Goal: Task Accomplishment & Management: Manage account settings

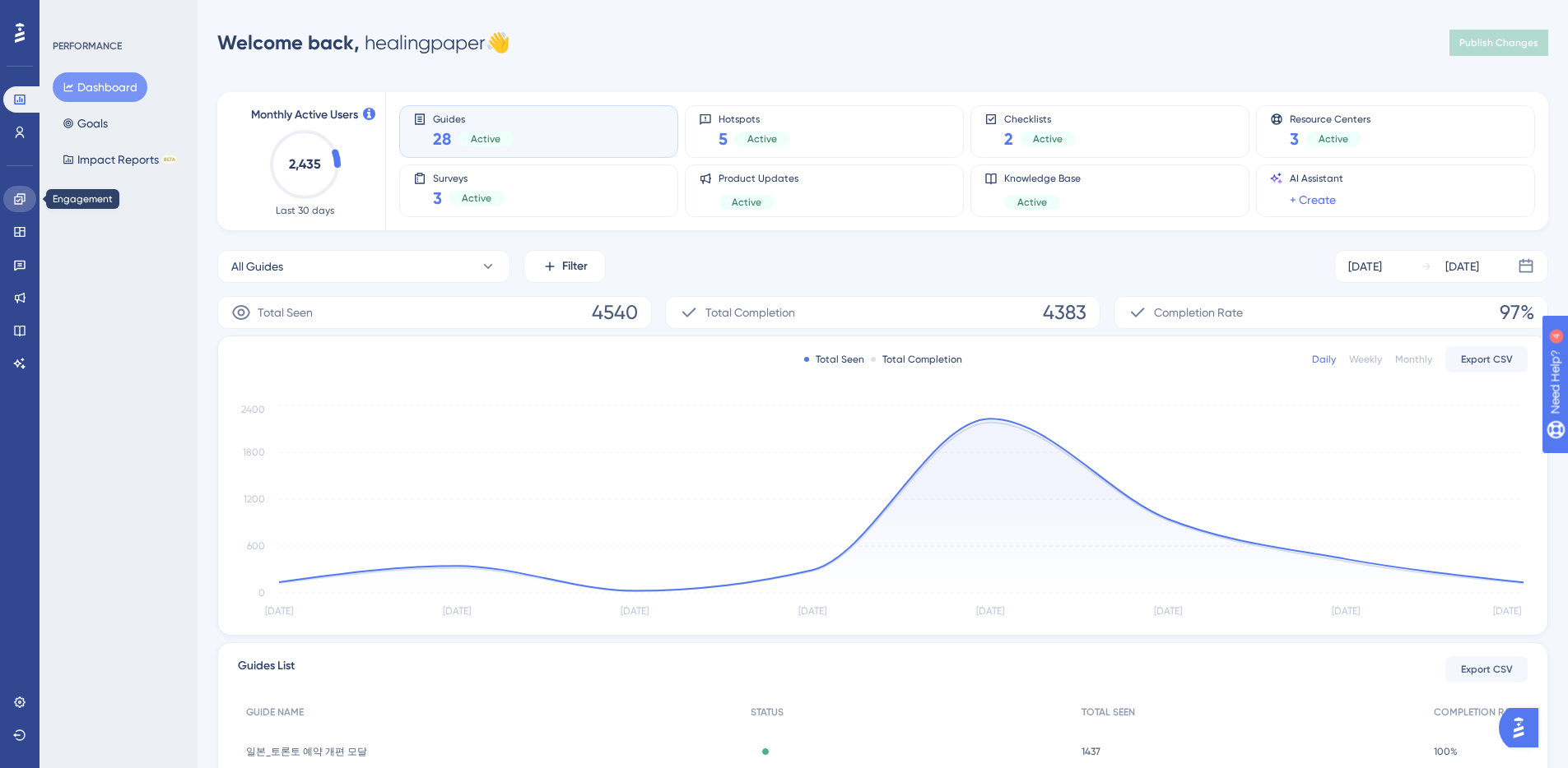
click at [20, 199] on icon at bounding box center [20, 199] width 13 height 13
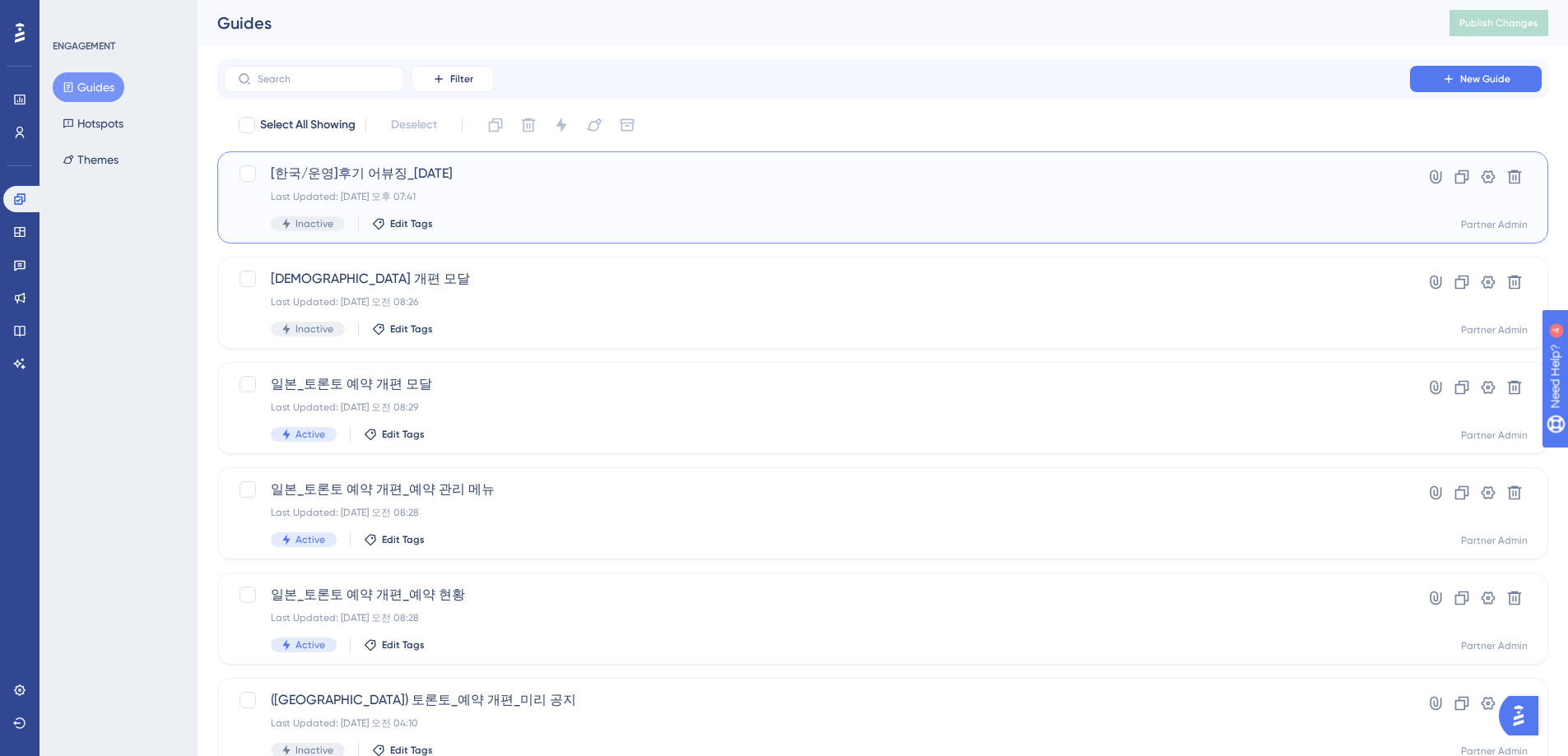
click at [509, 194] on div "Last Updated: 2025년 8월 27일 오후 07:41" at bounding box center [816, 196] width 1092 height 13
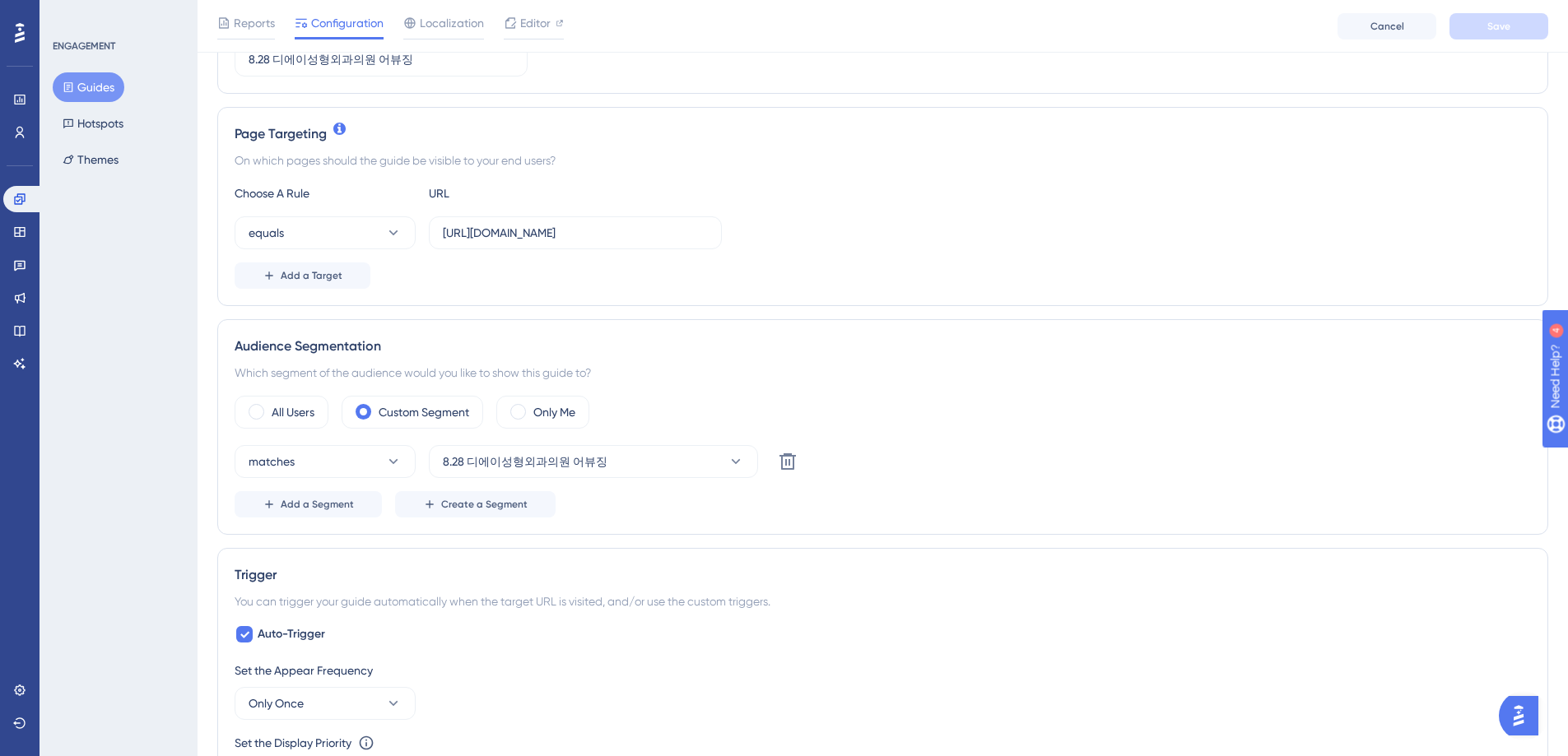
scroll to position [320, 0]
click at [20, 132] on icon at bounding box center [21, 132] width 9 height 11
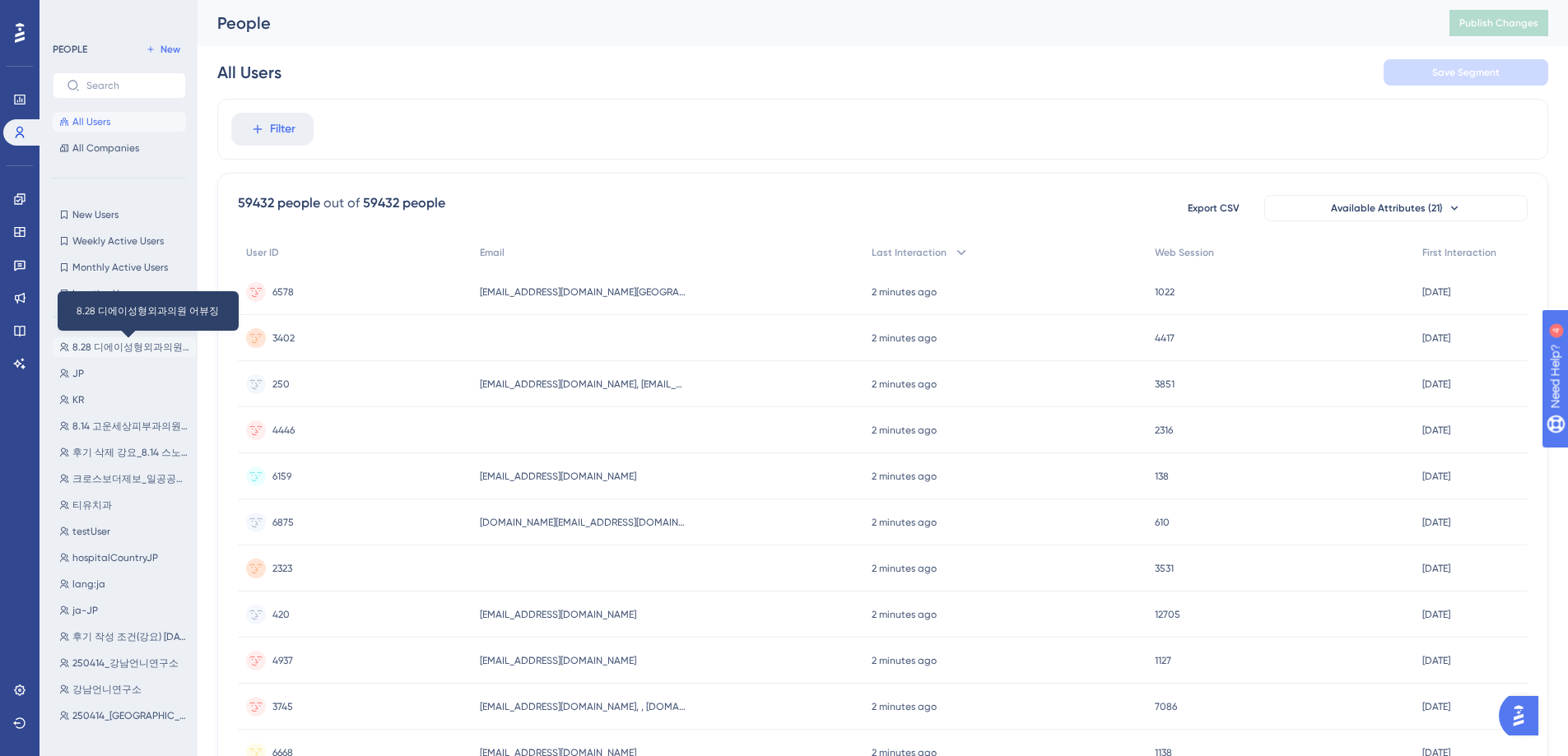
click at [120, 346] on span "8.28 디에이성형외과의원 어뷰징" at bounding box center [131, 347] width 116 height 13
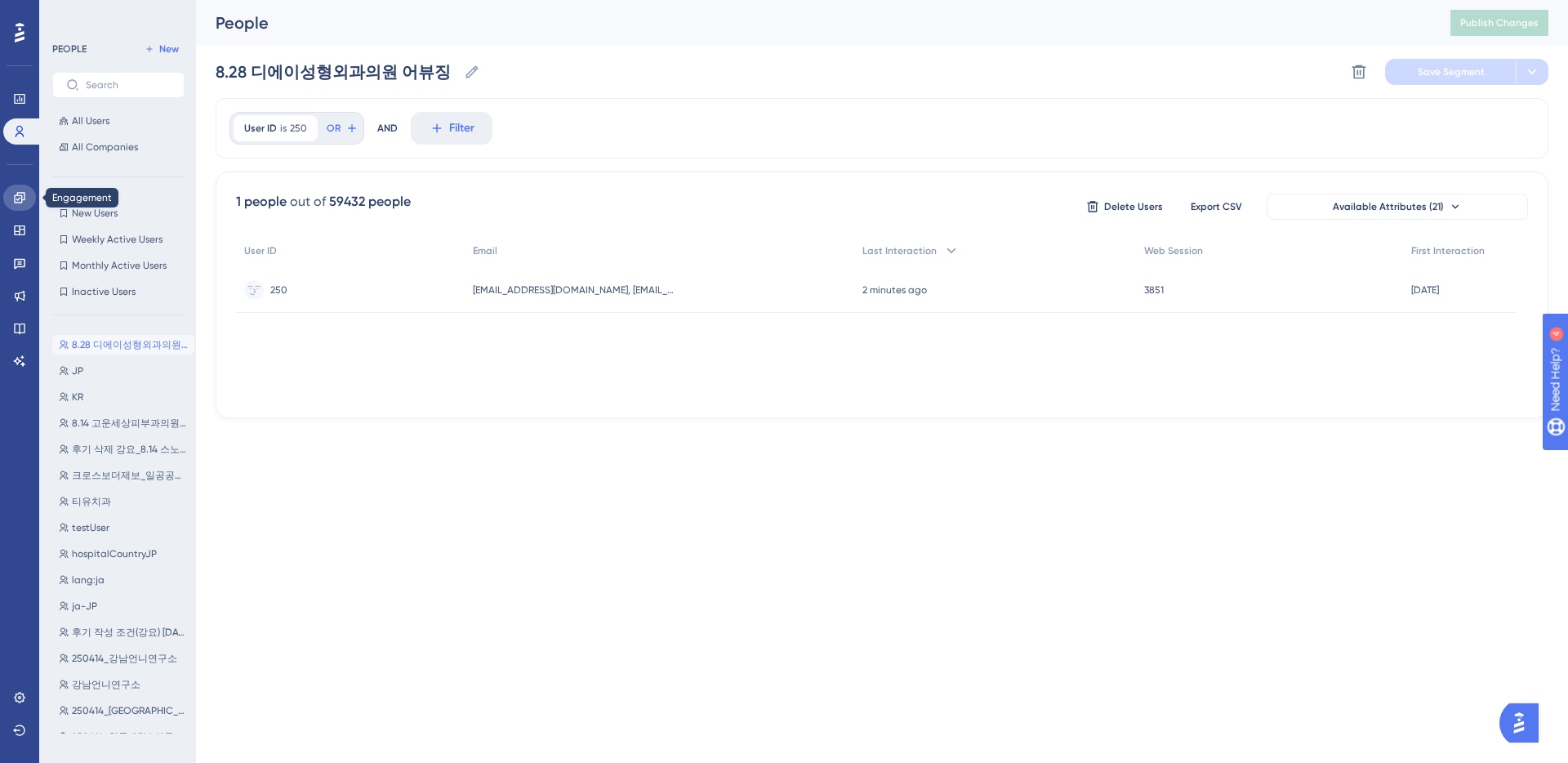
click at [19, 201] on icon at bounding box center [20, 198] width 13 height 13
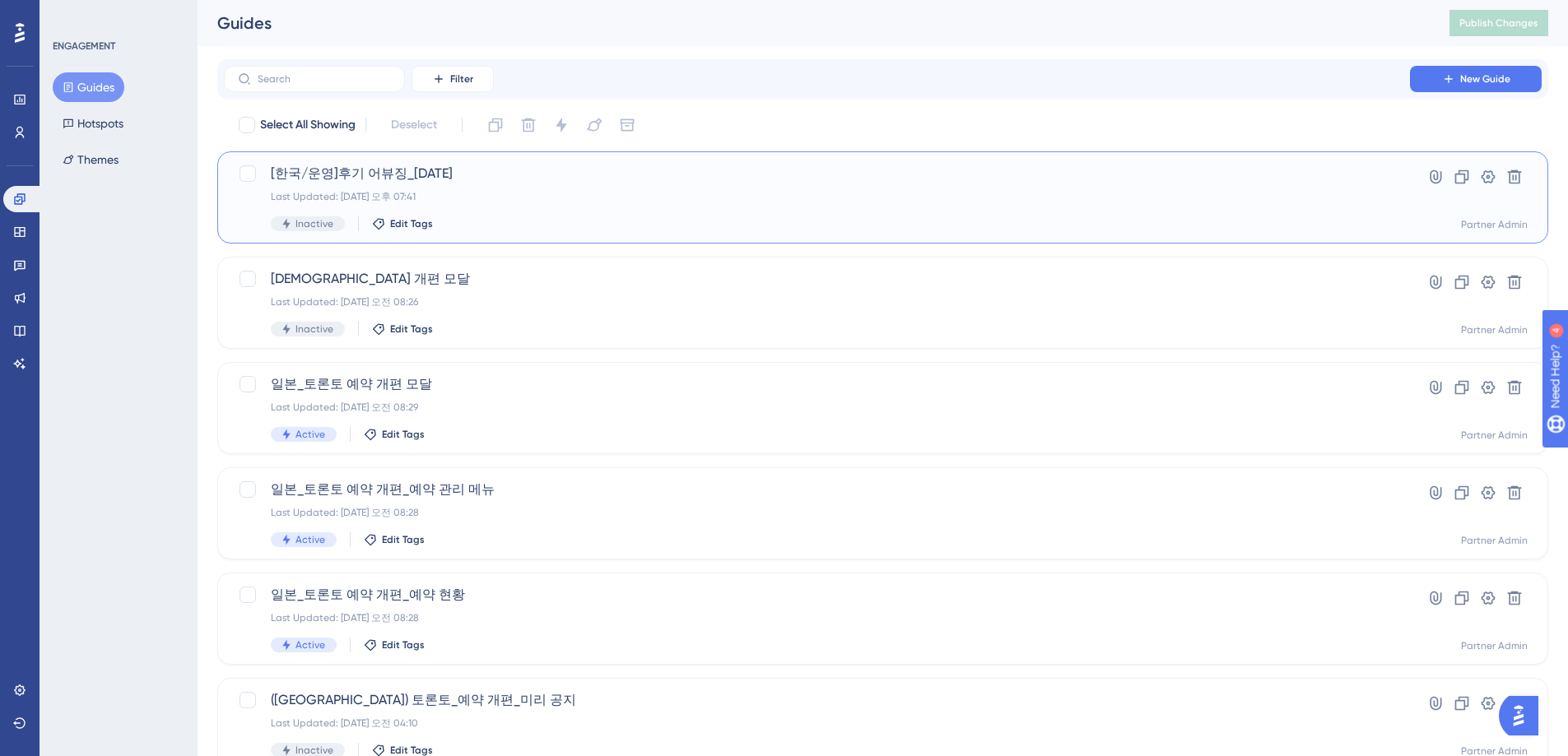
click at [515, 180] on span "[한국/운영]후기 어뷰징_[DATE]" at bounding box center [816, 173] width 1092 height 20
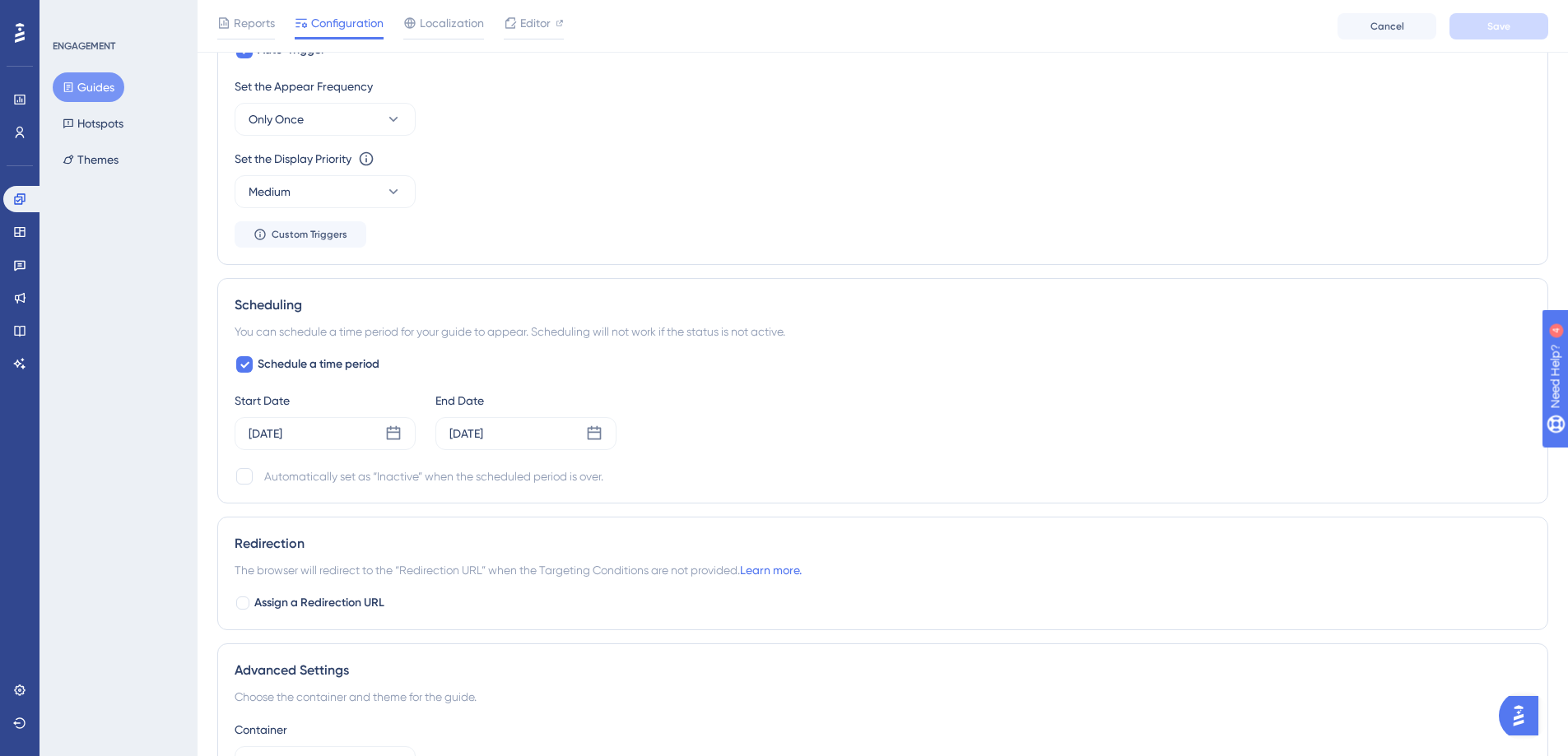
scroll to position [918, 0]
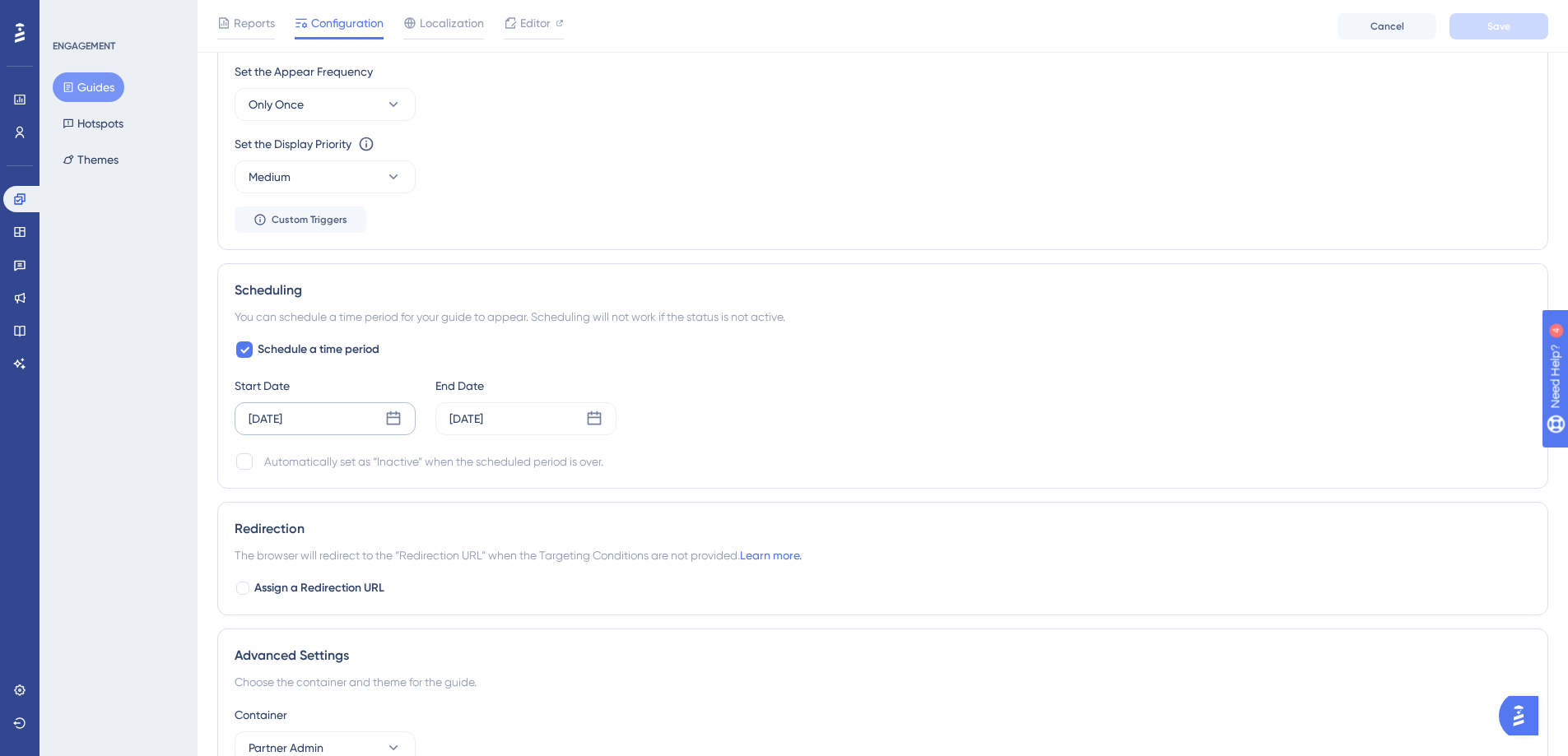
click at [392, 420] on icon at bounding box center [394, 419] width 17 height 17
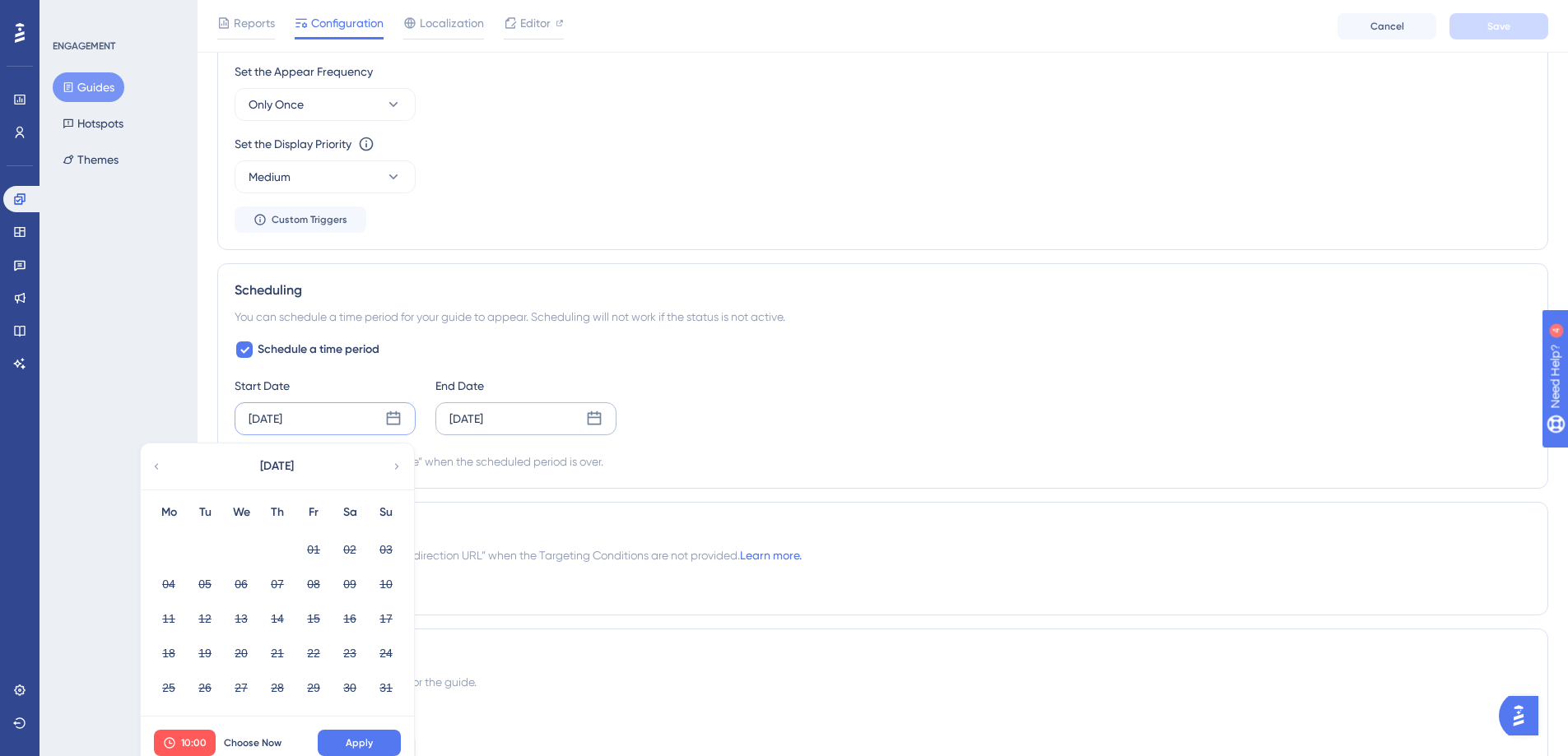
click at [551, 422] on div "Aug 18 2025" at bounding box center [525, 418] width 181 height 33
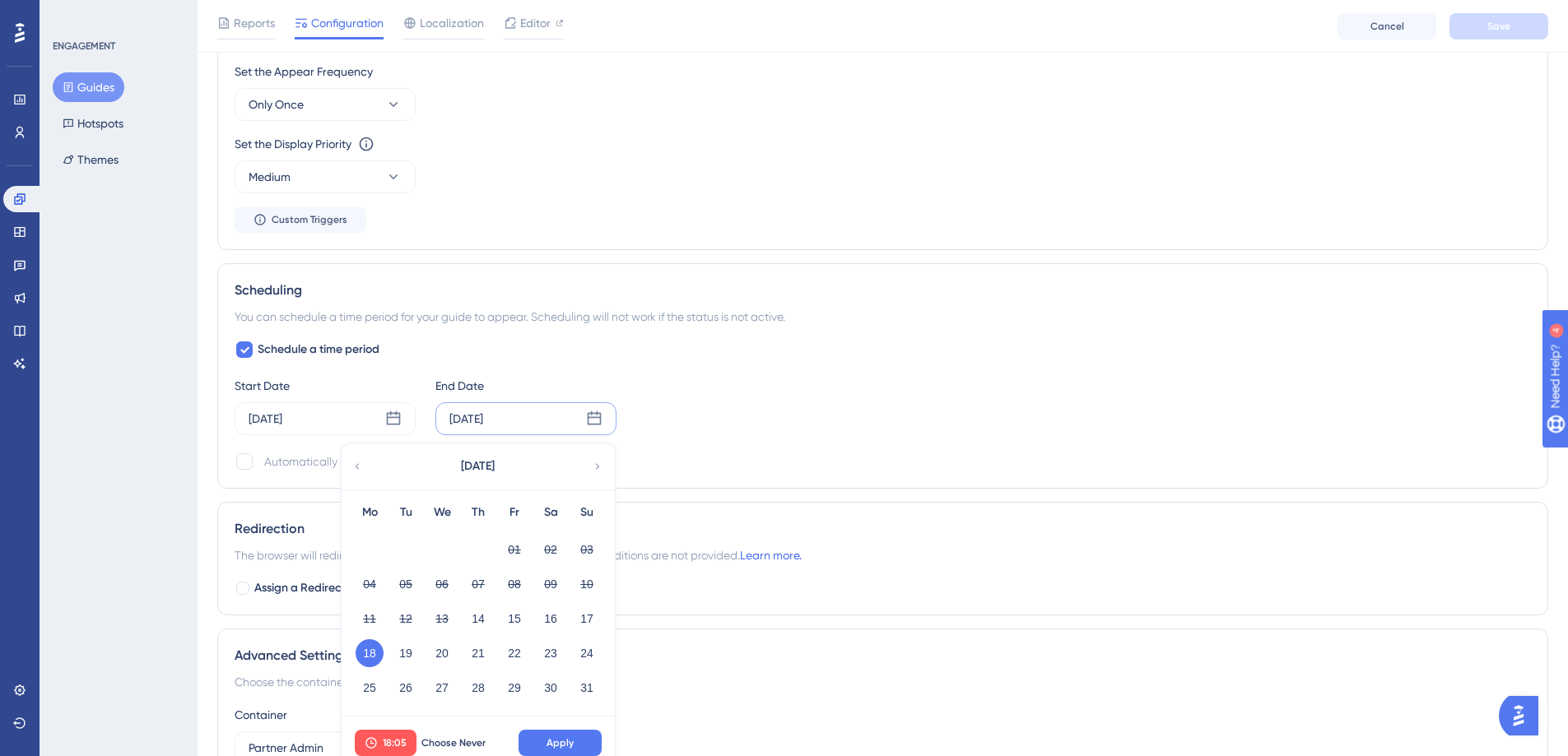
click at [598, 465] on icon at bounding box center [598, 467] width 11 height 15
click at [407, 550] on button "02" at bounding box center [406, 549] width 28 height 28
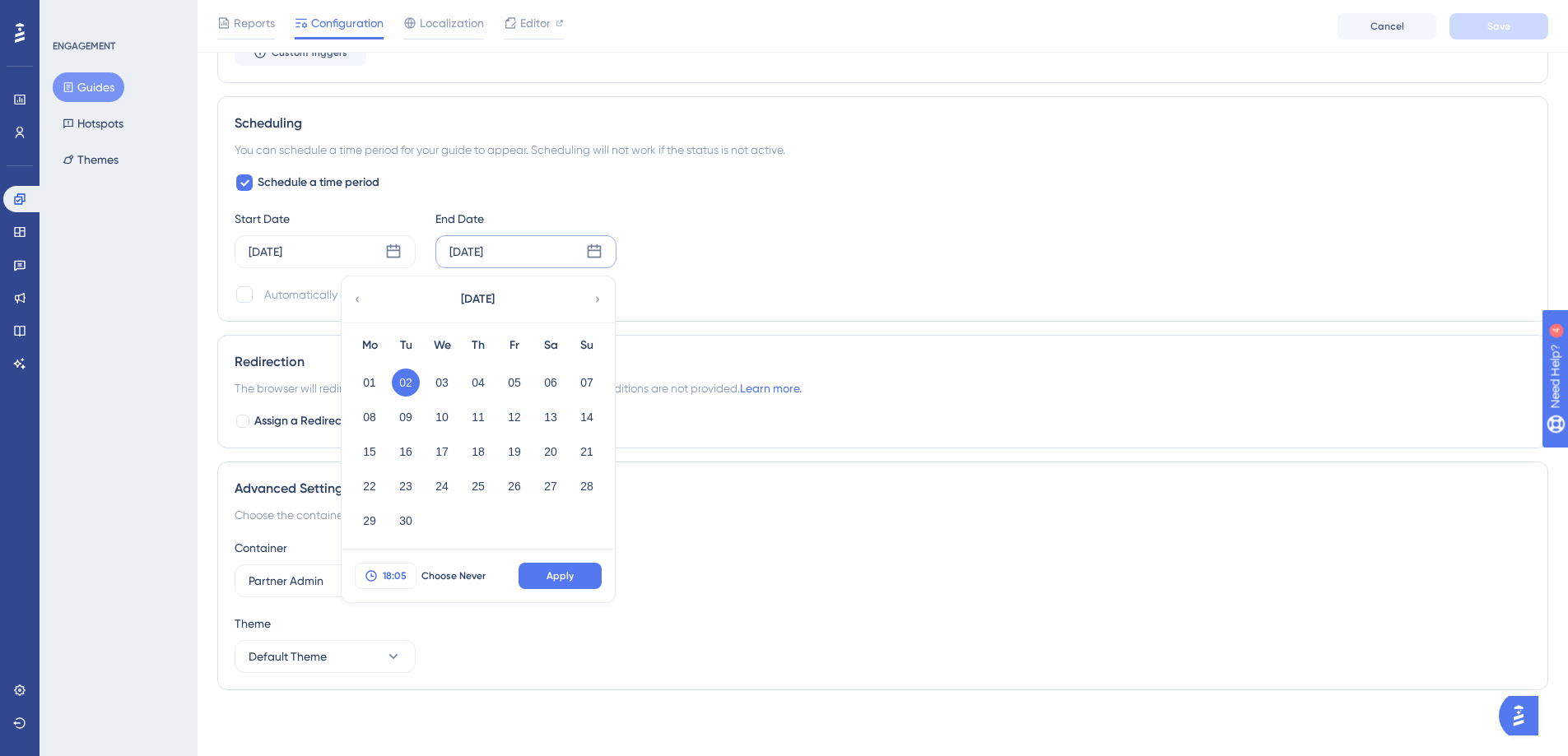
click at [395, 576] on span "18:05" at bounding box center [394, 576] width 23 height 13
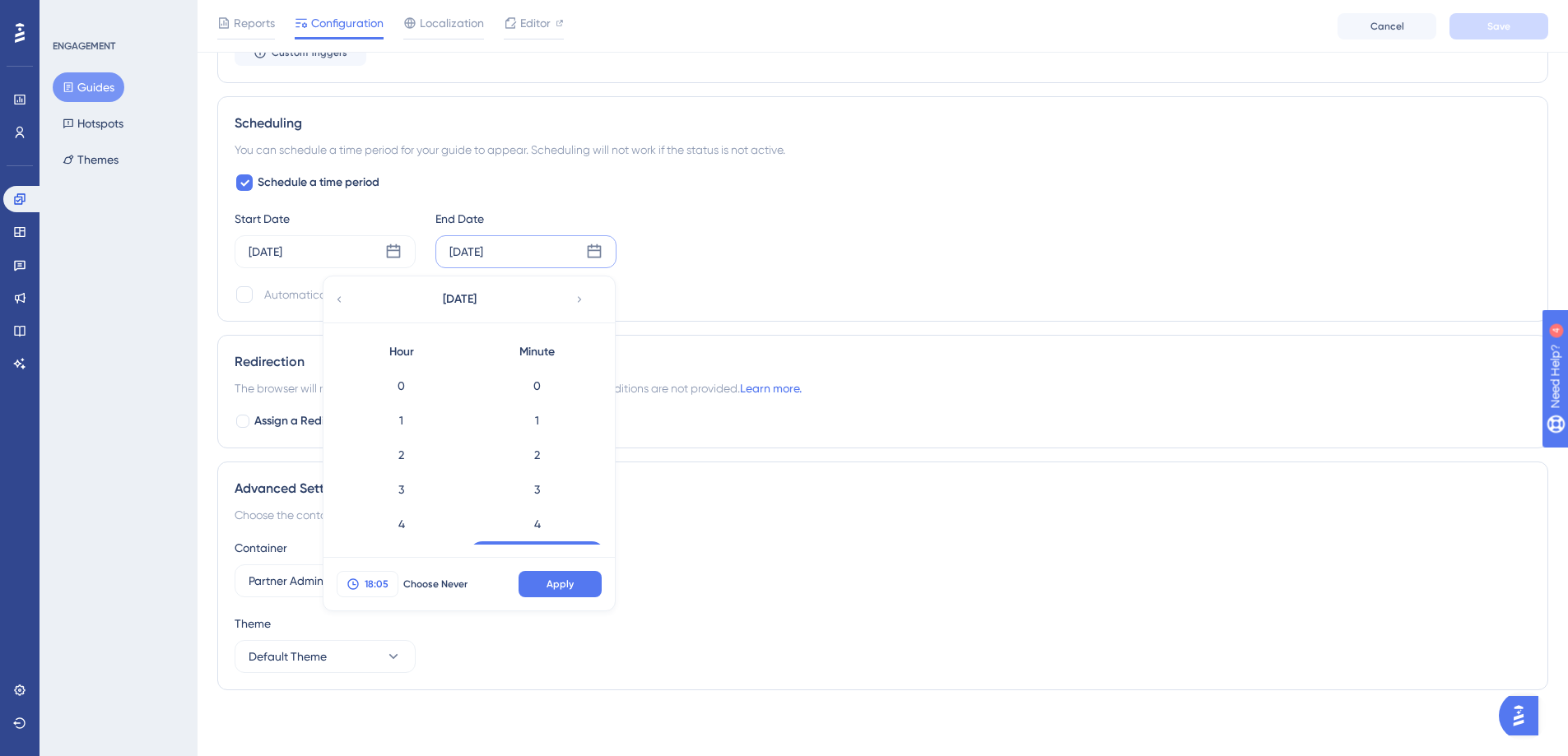
scroll to position [102, 0]
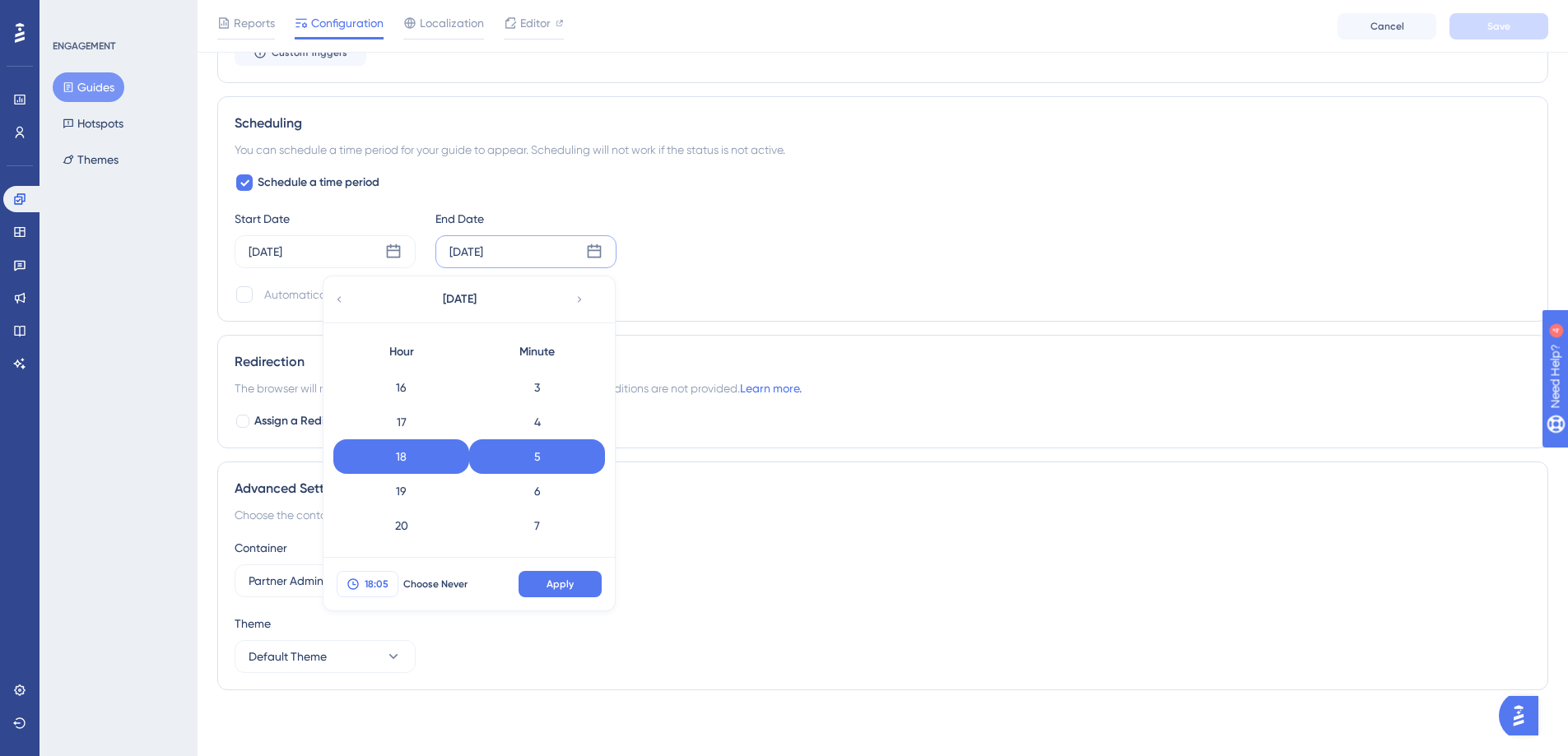
click at [388, 587] on span "18:05" at bounding box center [376, 584] width 23 height 13
click at [565, 388] on div "0" at bounding box center [536, 385] width 136 height 35
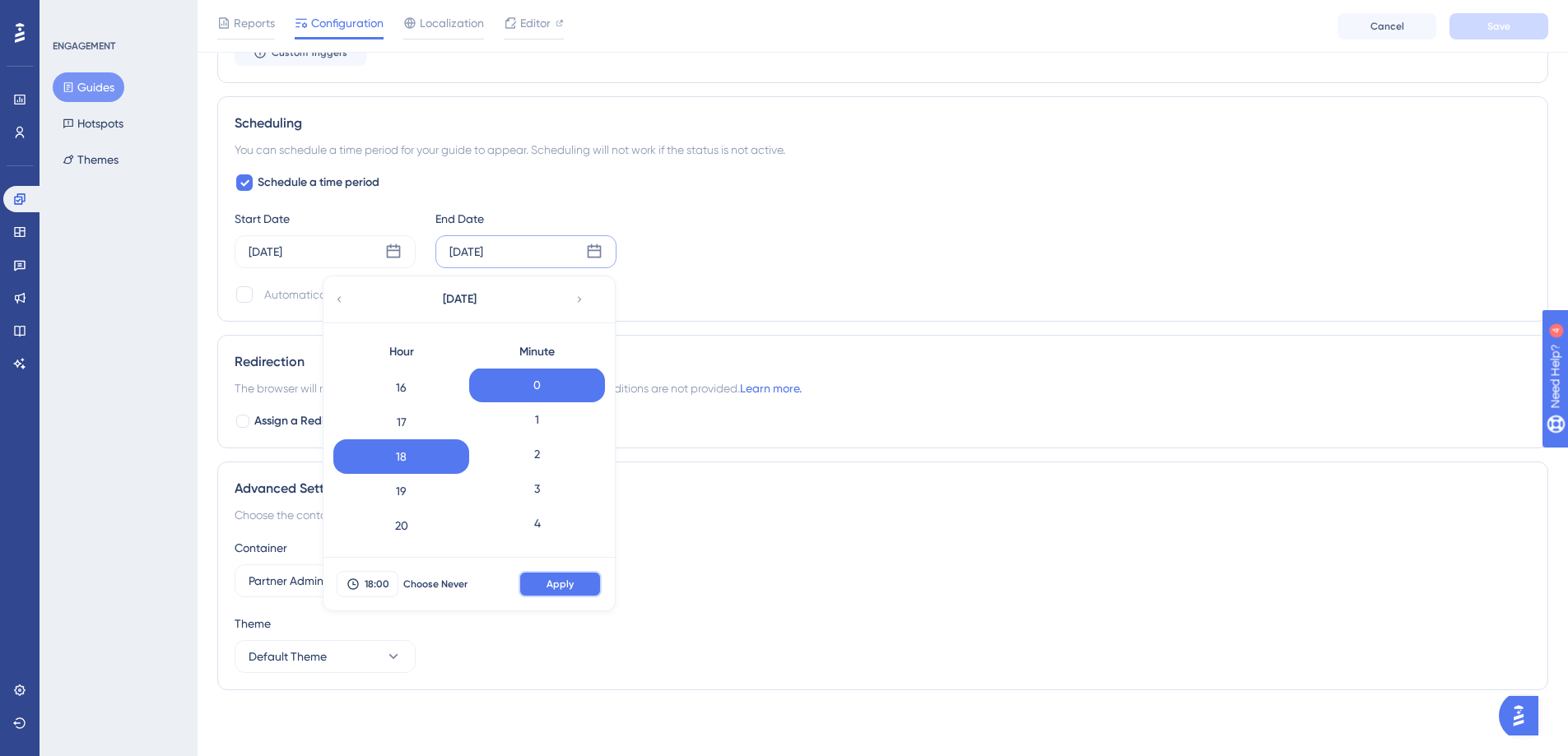
click at [563, 584] on span "Apply" at bounding box center [560, 584] width 27 height 13
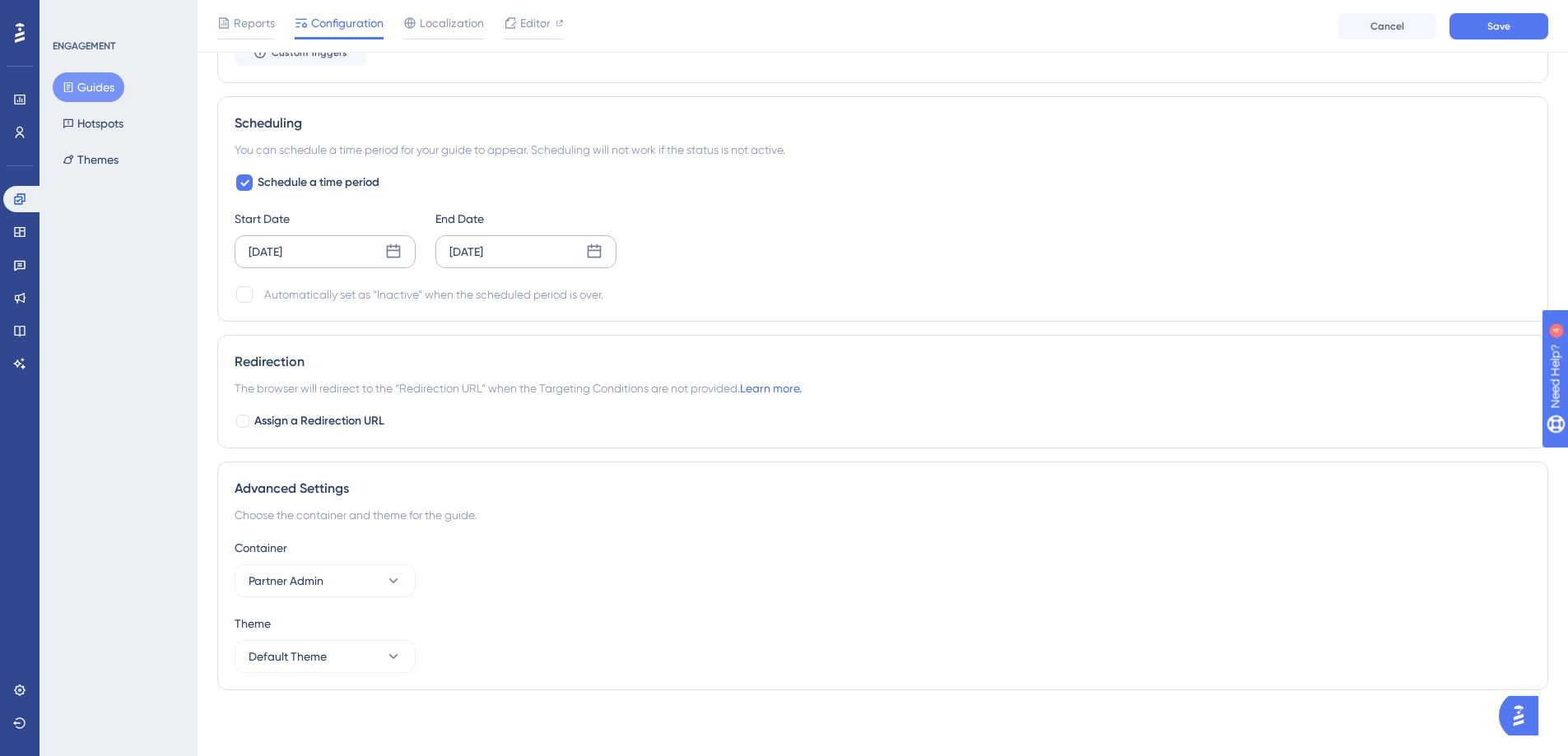
click at [390, 254] on icon at bounding box center [394, 252] width 17 height 17
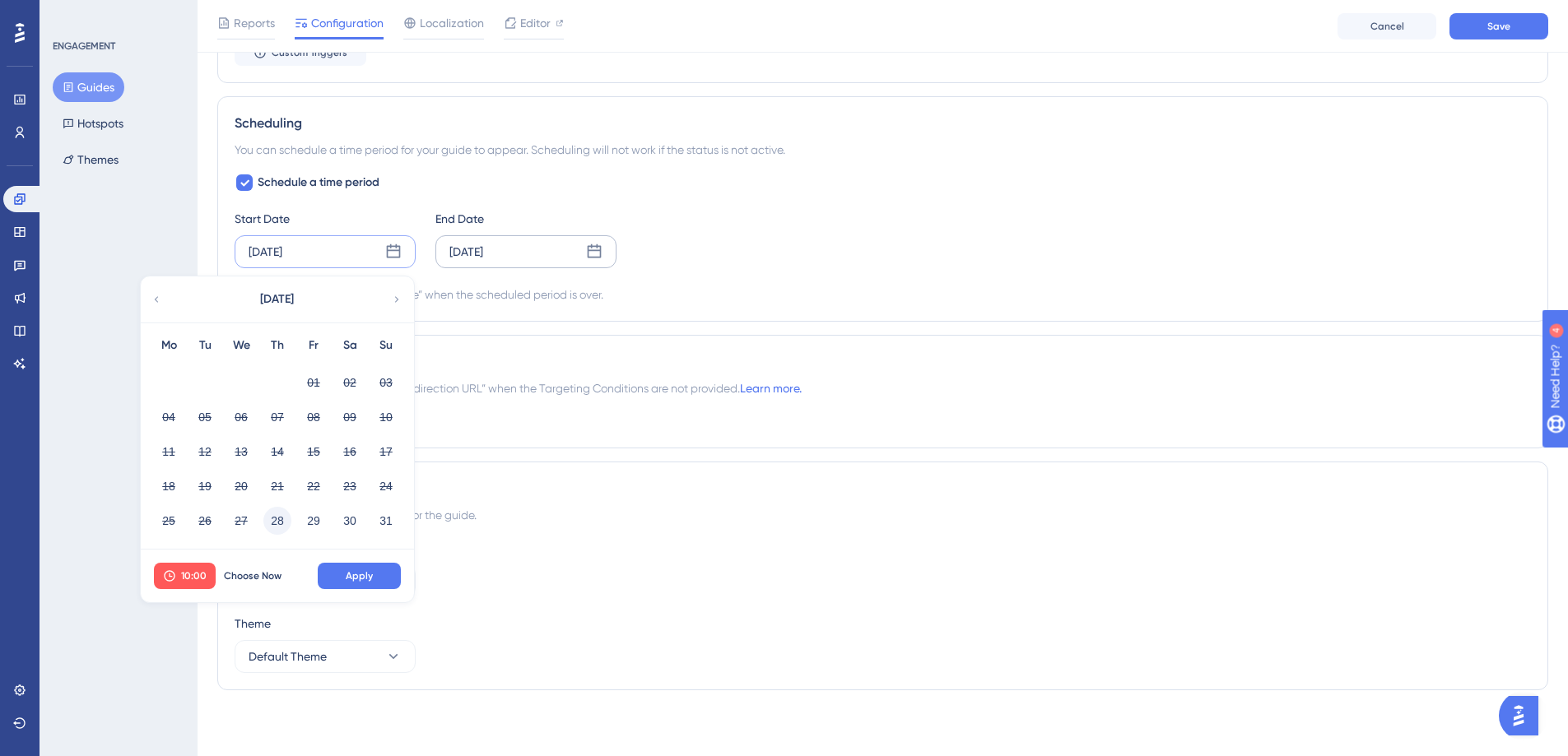
click at [277, 521] on button "28" at bounding box center [277, 521] width 28 height 28
click at [197, 574] on span "10:00" at bounding box center [194, 576] width 25 height 13
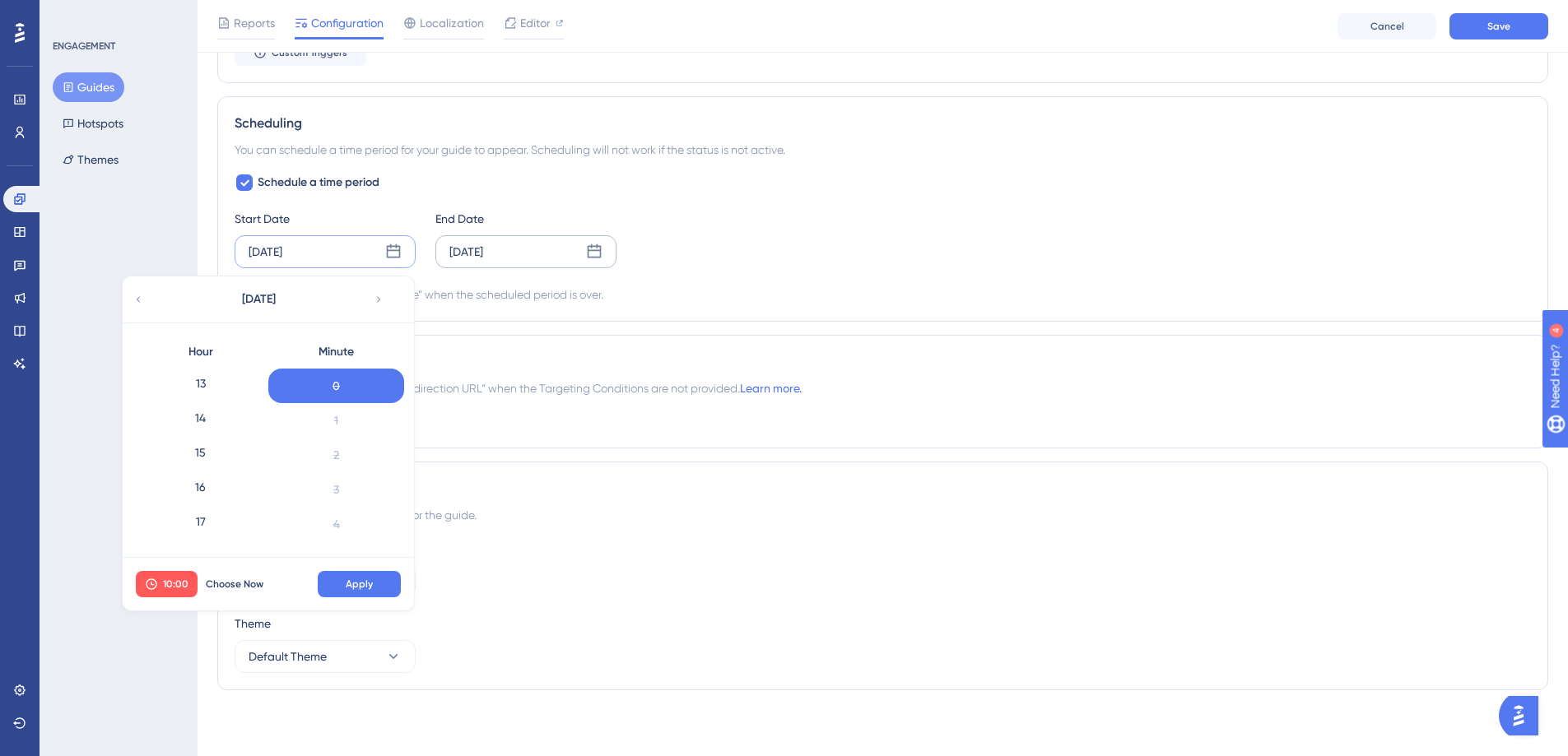
scroll to position [466, 0]
click at [214, 471] on div "16" at bounding box center [200, 472] width 136 height 35
click at [371, 581] on span "Apply" at bounding box center [359, 584] width 27 height 13
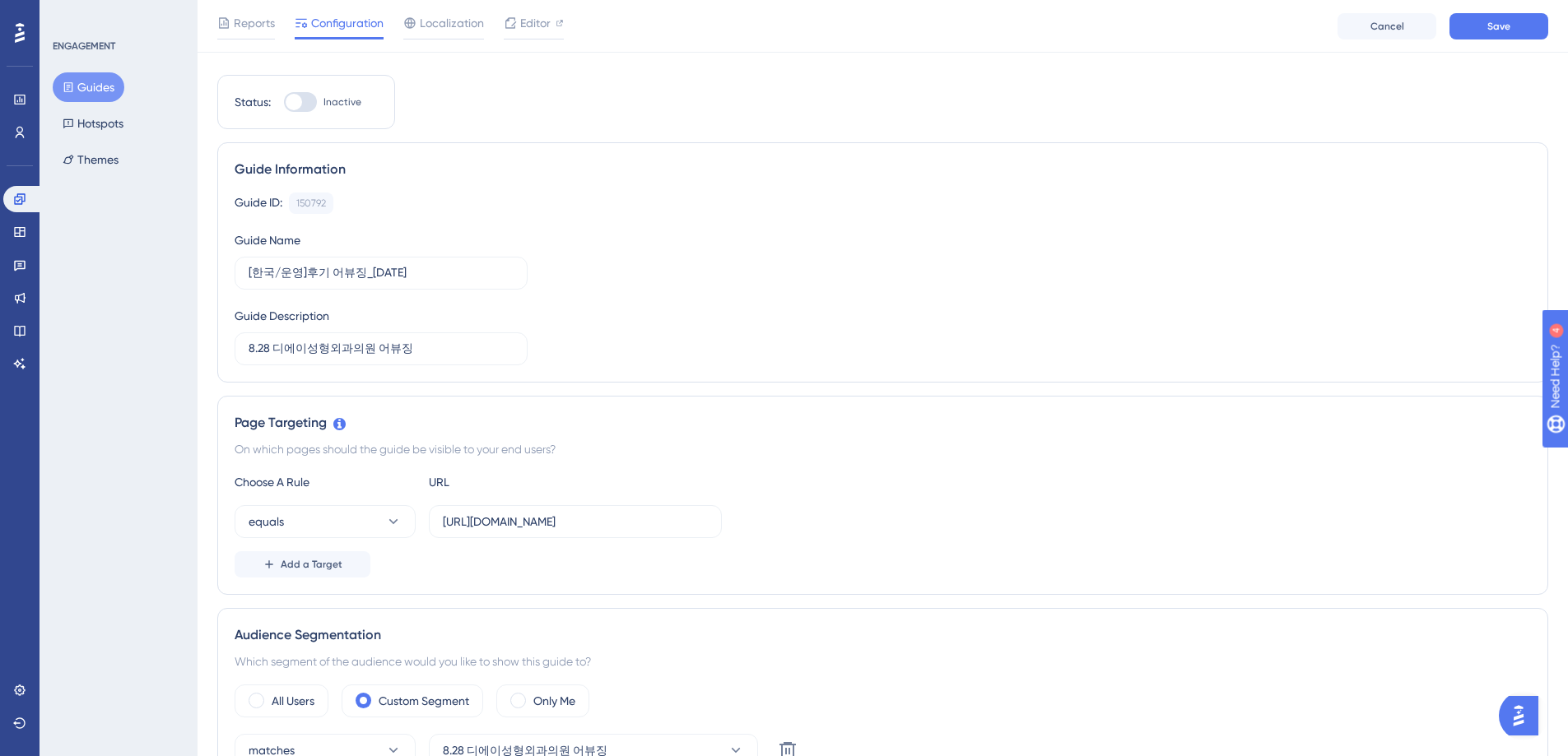
scroll to position [0, 0]
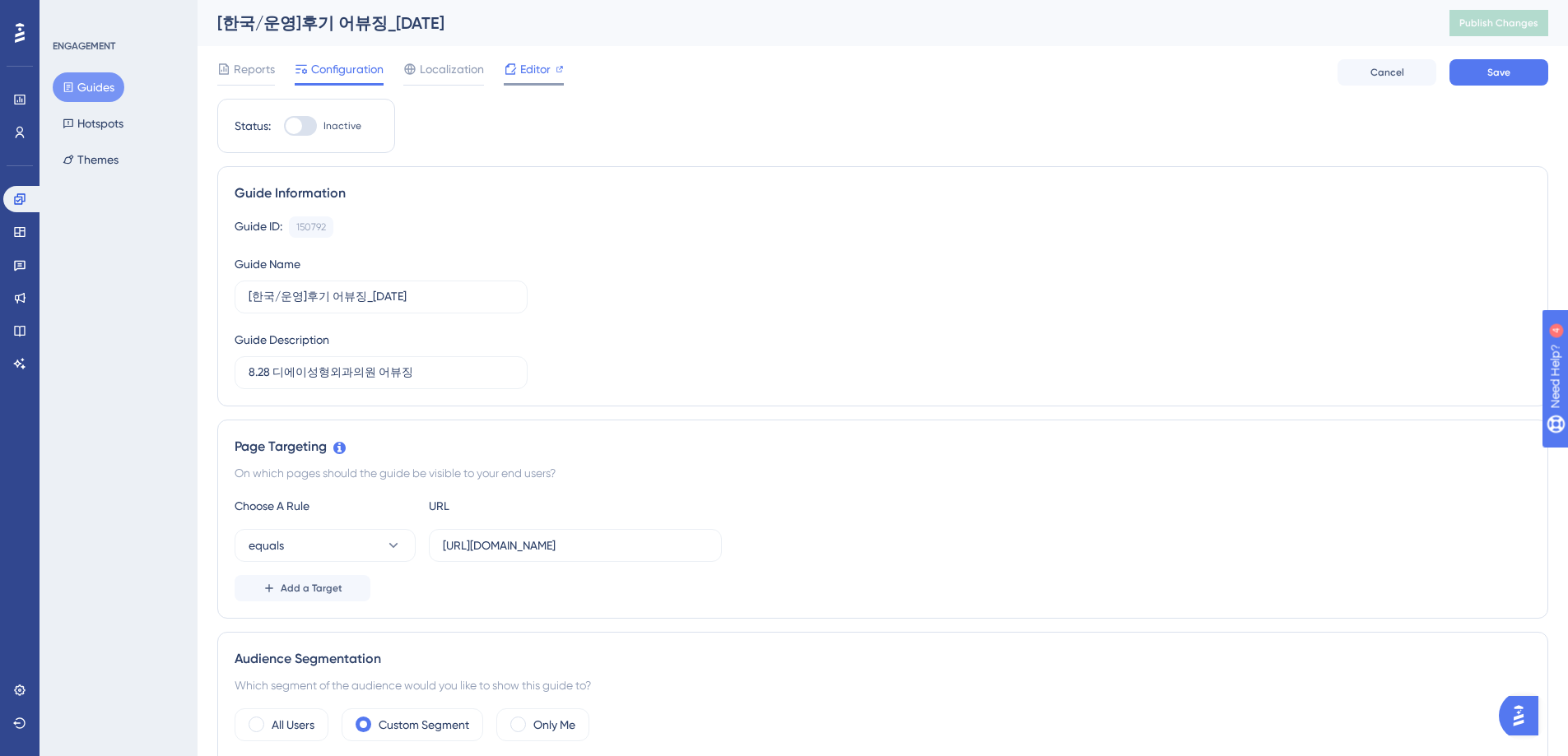
click at [535, 74] on span "Editor" at bounding box center [536, 69] width 30 height 20
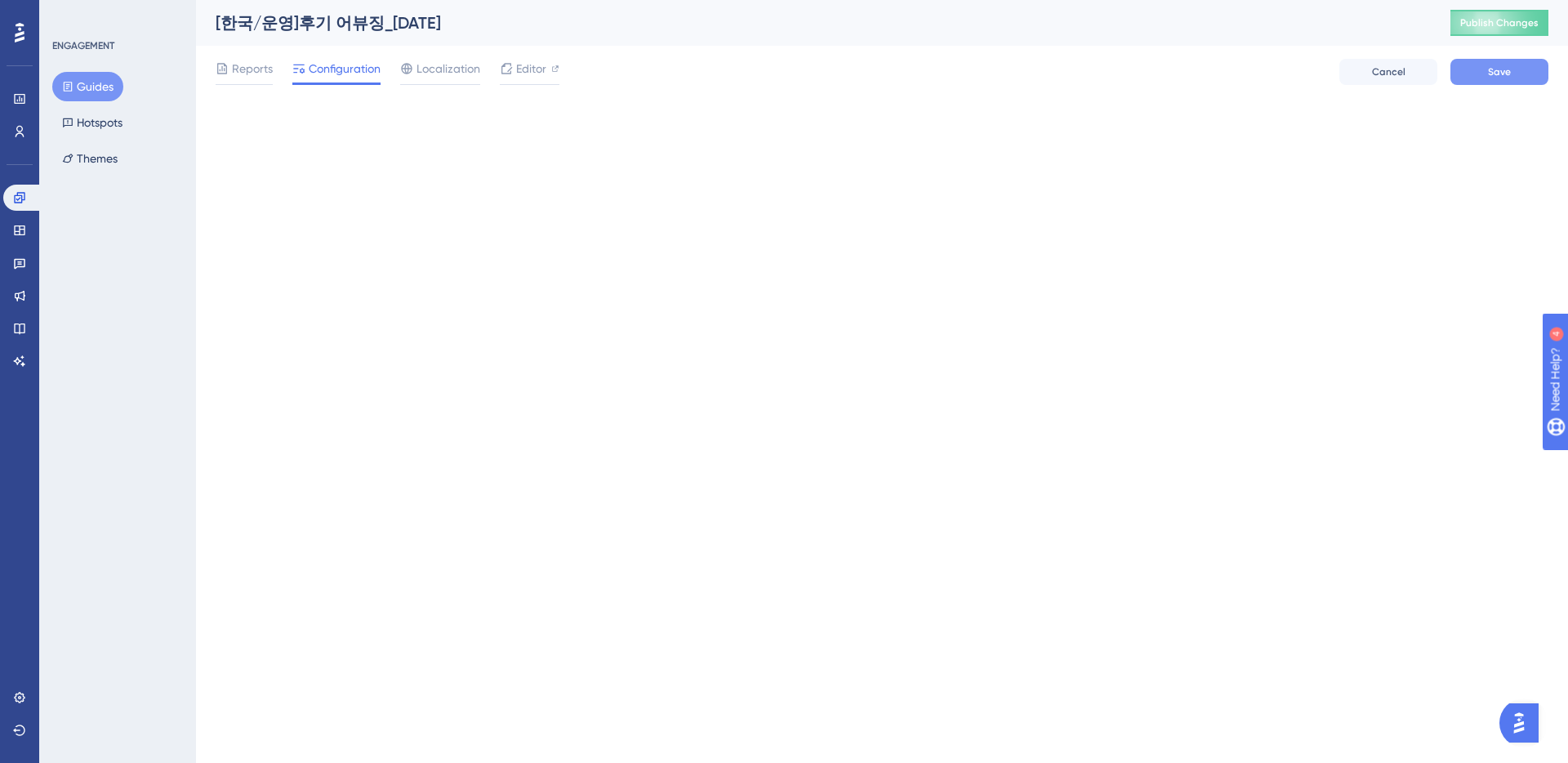
click at [1479, 67] on button "Save" at bounding box center [1499, 72] width 98 height 26
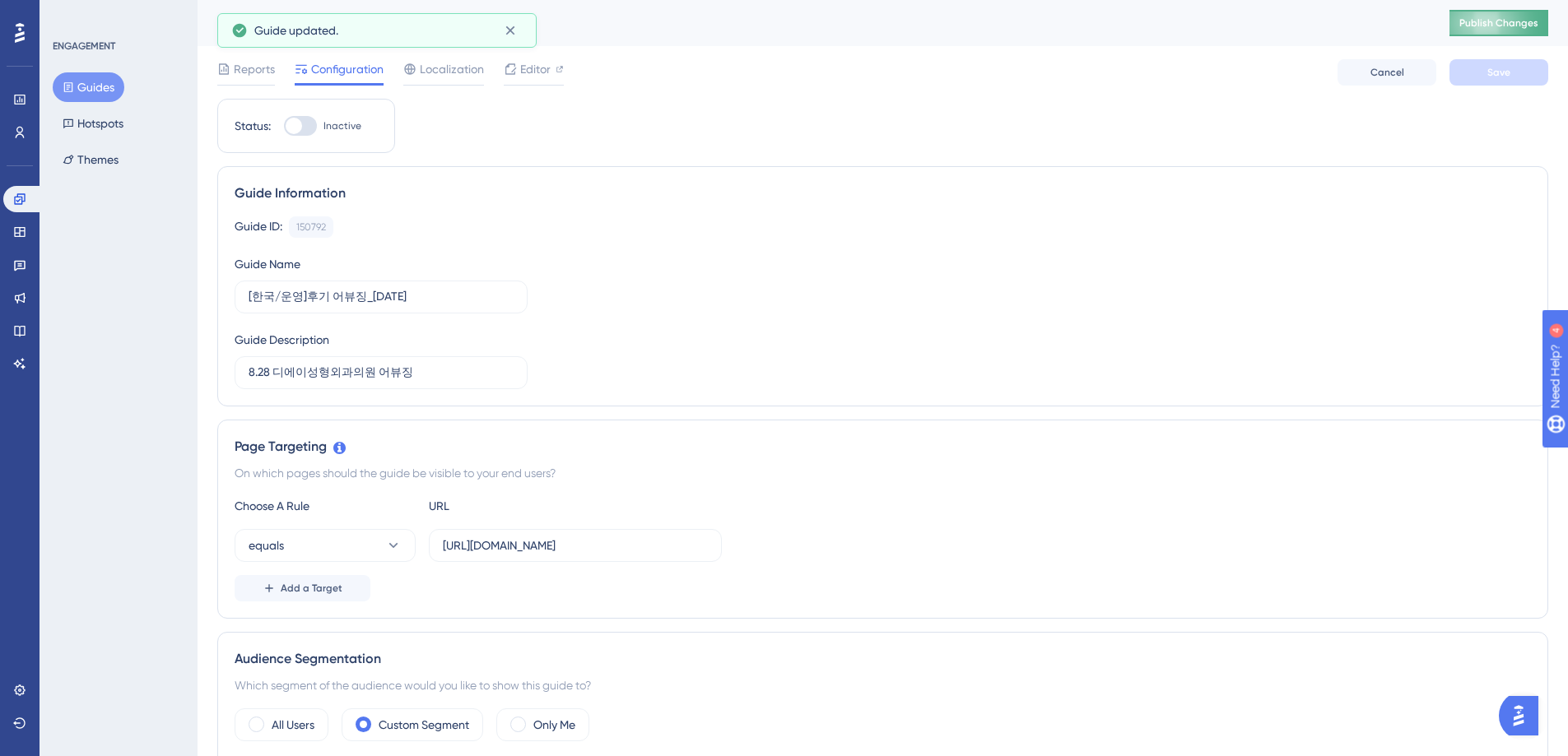
click at [1497, 23] on span "Publish Changes" at bounding box center [1498, 23] width 79 height 13
click at [311, 124] on div at bounding box center [300, 126] width 33 height 20
click at [284, 126] on input "Inactive" at bounding box center [283, 126] width 1 height 1
checkbox input "true"
click at [1498, 79] on button "Save" at bounding box center [1498, 72] width 99 height 26
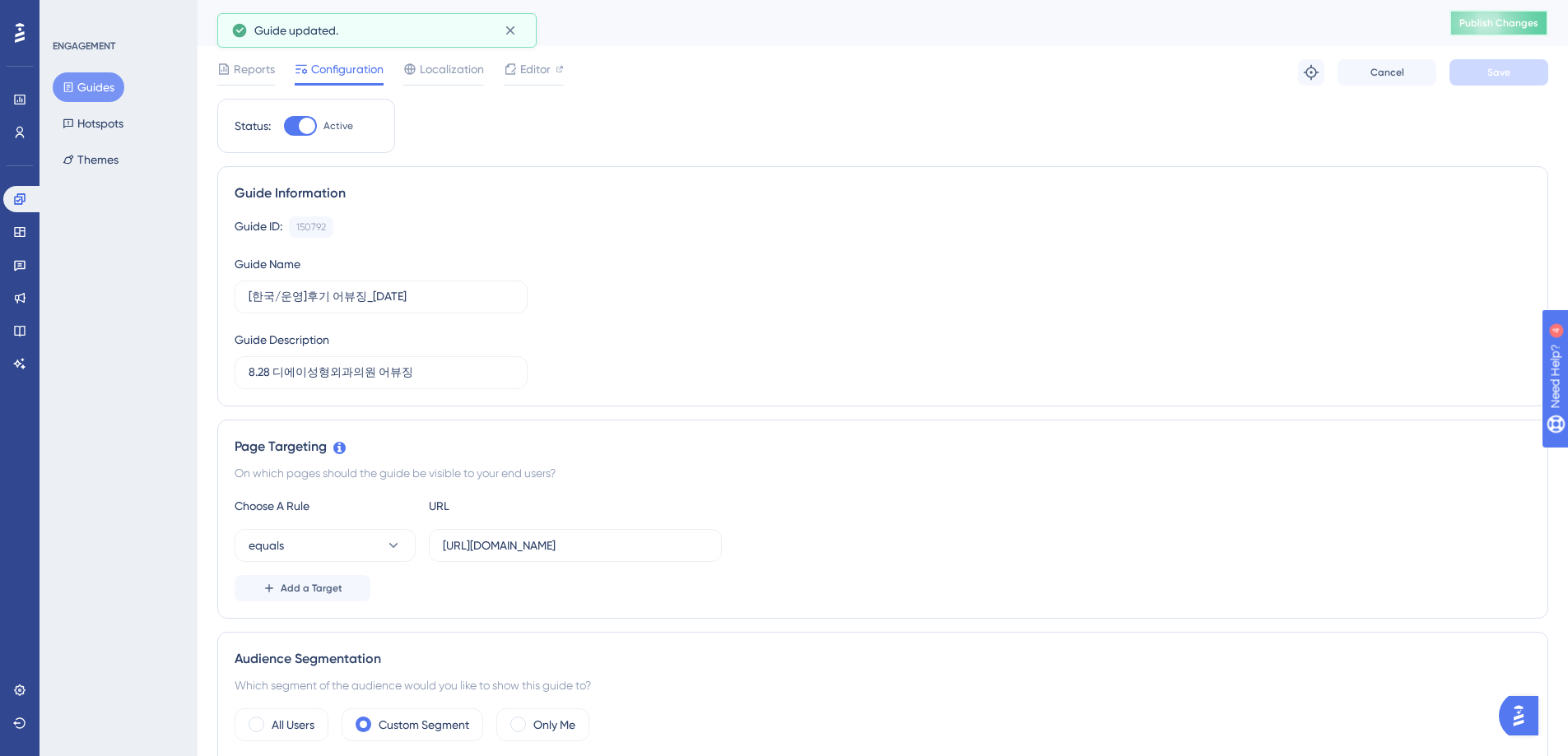
click at [1507, 20] on span "Publish Changes" at bounding box center [1498, 23] width 79 height 13
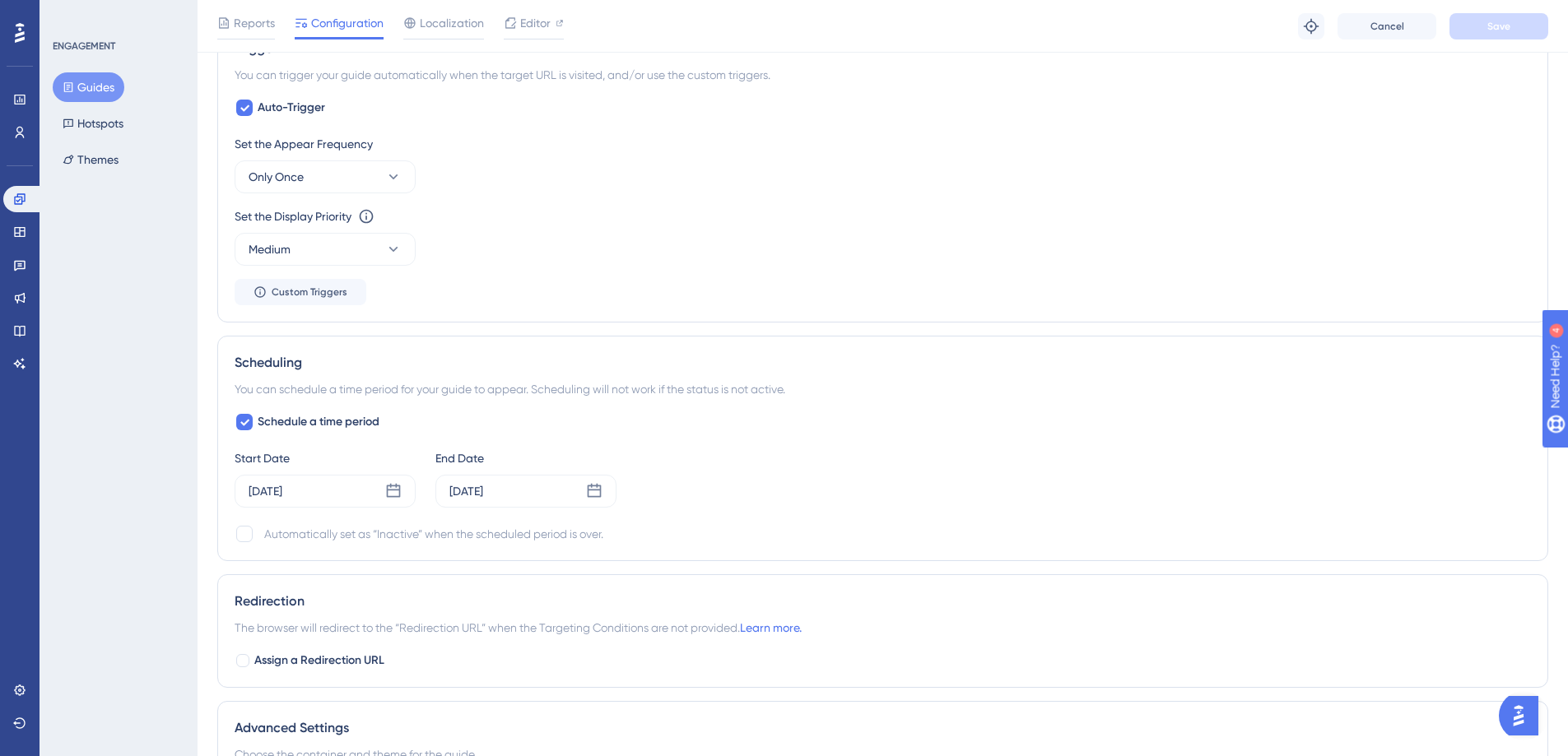
scroll to position [848, 0]
click at [595, 491] on icon at bounding box center [595, 489] width 17 height 17
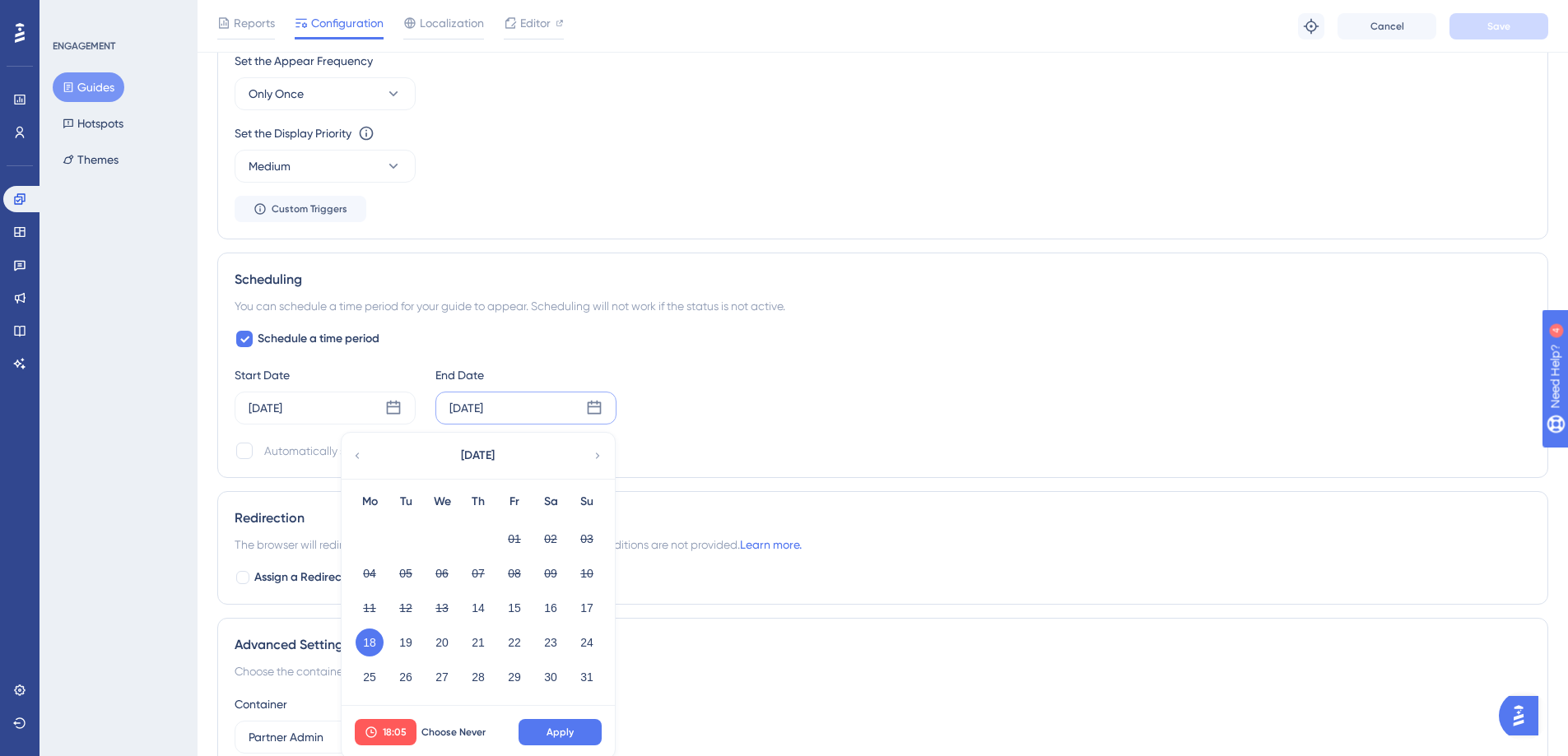
scroll to position [1020, 0]
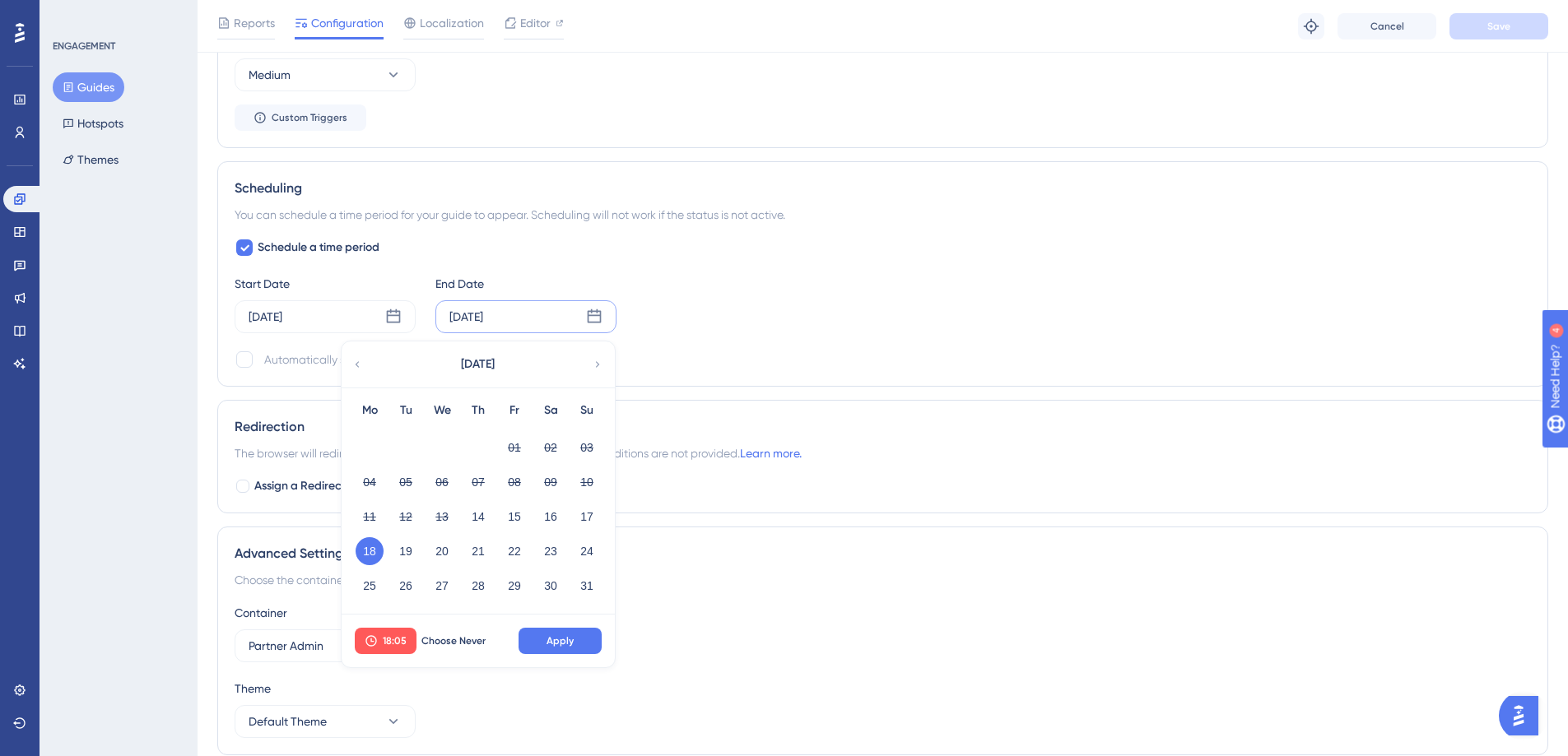
click at [598, 365] on icon at bounding box center [598, 364] width 4 height 6
click at [409, 455] on button "02" at bounding box center [406, 448] width 28 height 28
click at [583, 645] on button "Apply" at bounding box center [560, 640] width 83 height 26
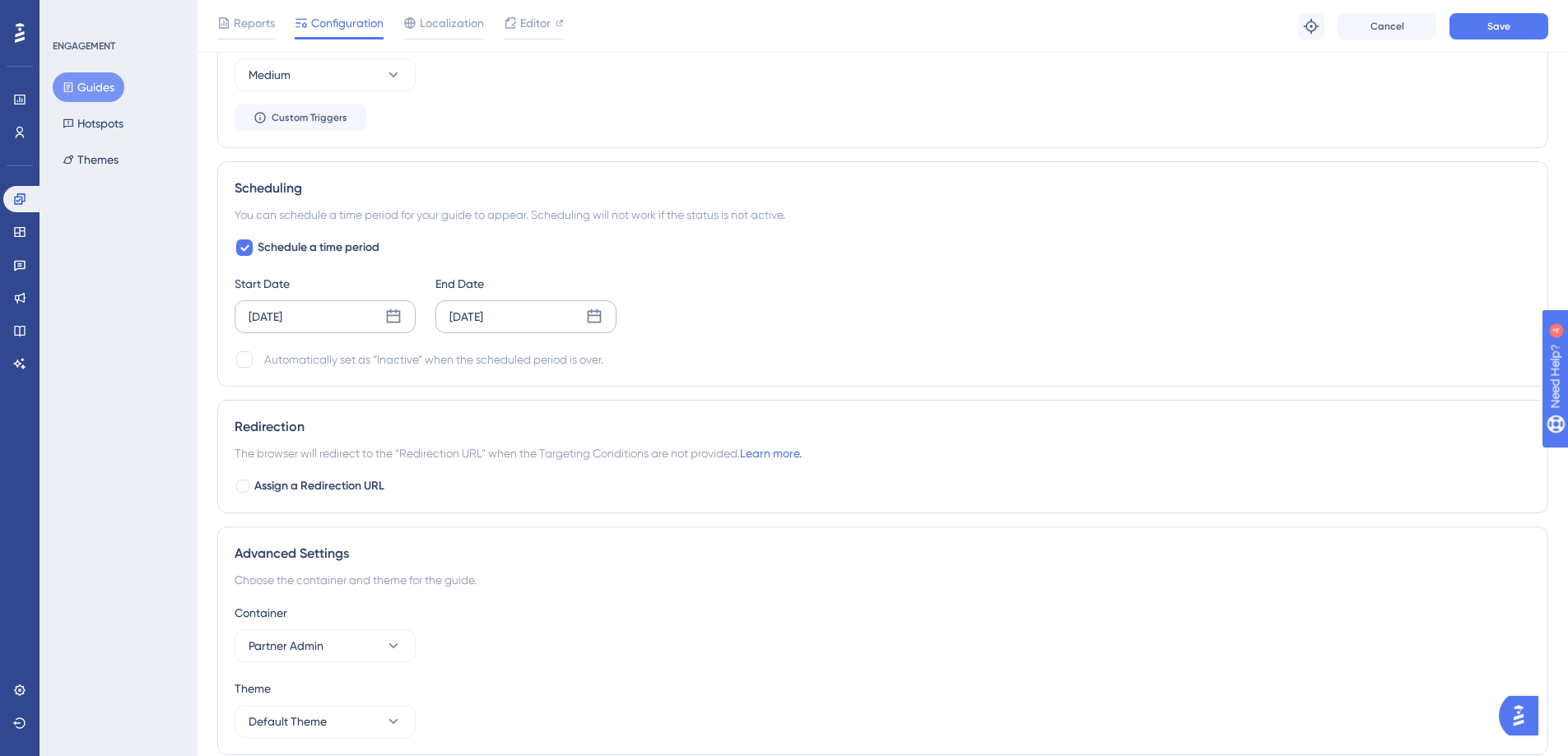
click at [393, 316] on icon at bounding box center [394, 317] width 17 height 17
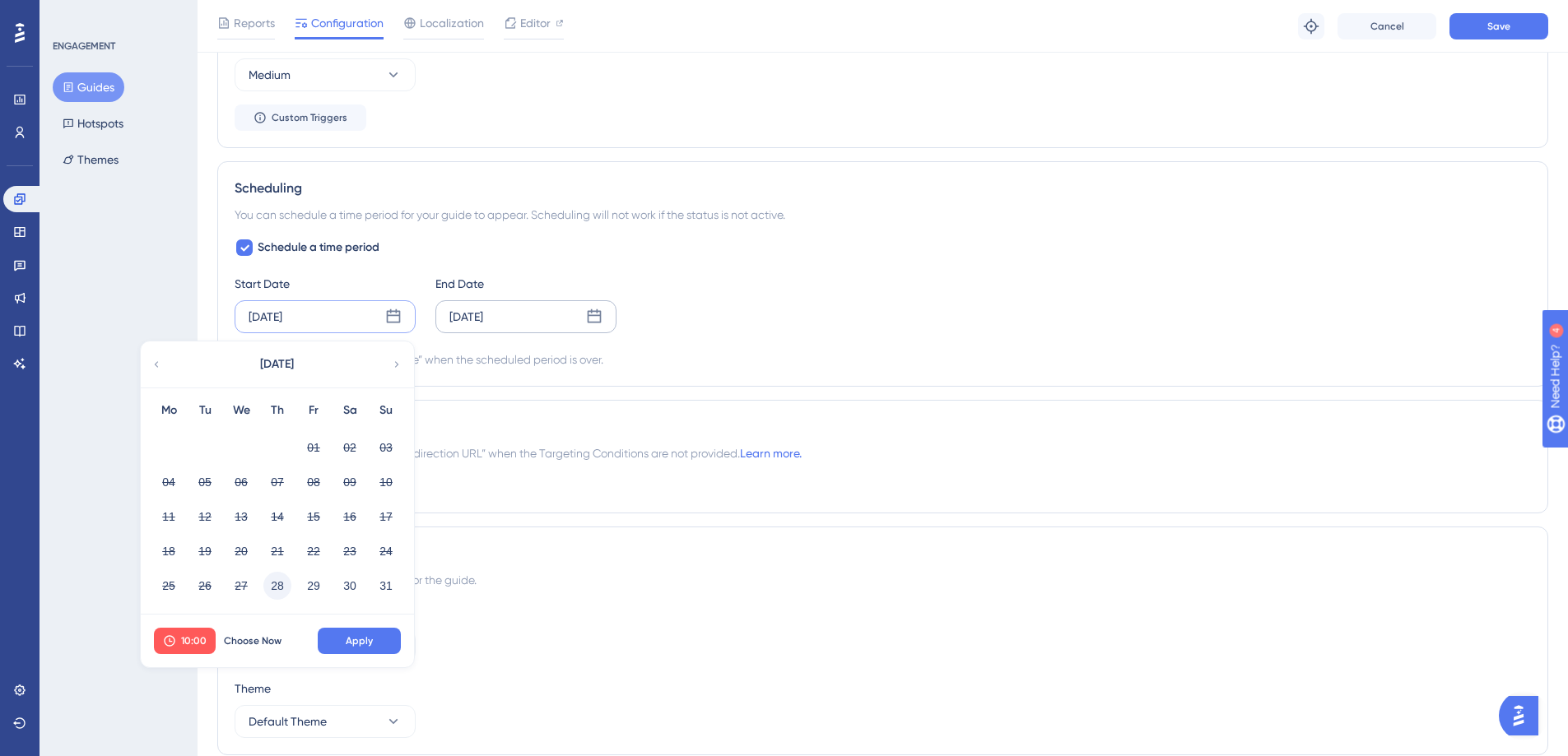
click at [275, 587] on button "28" at bounding box center [277, 586] width 28 height 28
click at [195, 645] on span "10:00" at bounding box center [194, 640] width 25 height 13
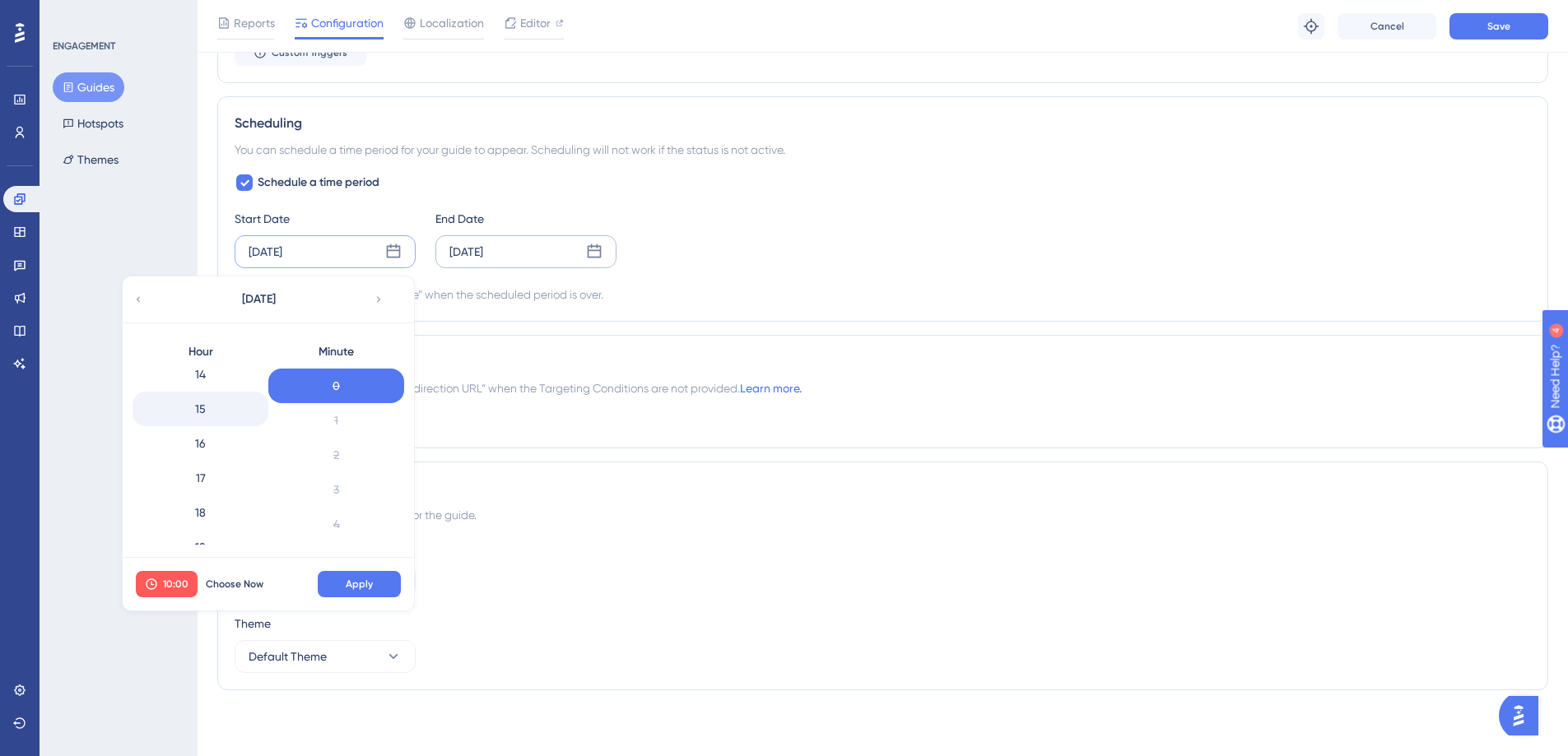
scroll to position [494, 0]
click at [221, 414] on div "15" at bounding box center [200, 409] width 136 height 35
click at [371, 582] on span "Apply" at bounding box center [359, 584] width 27 height 13
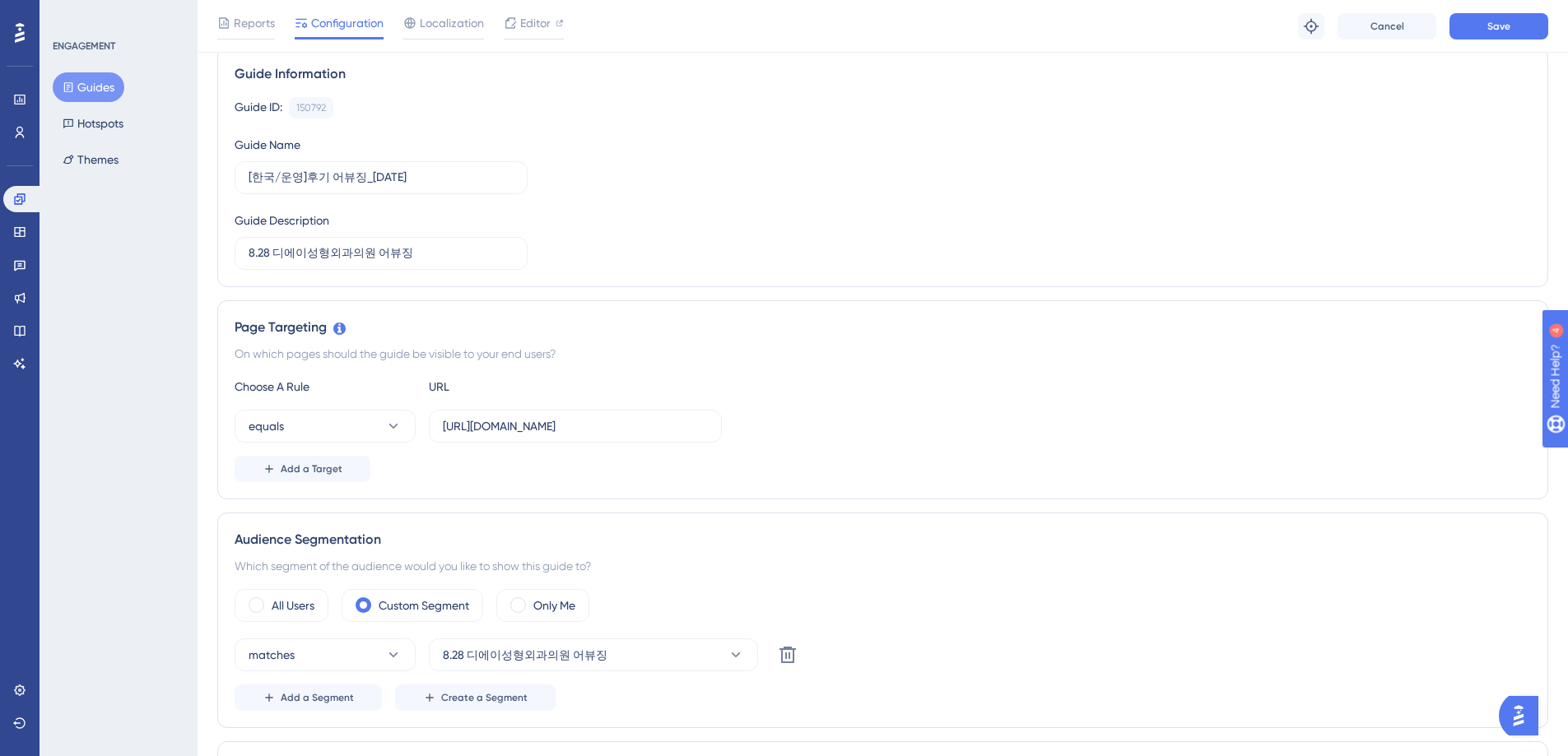
scroll to position [0, 0]
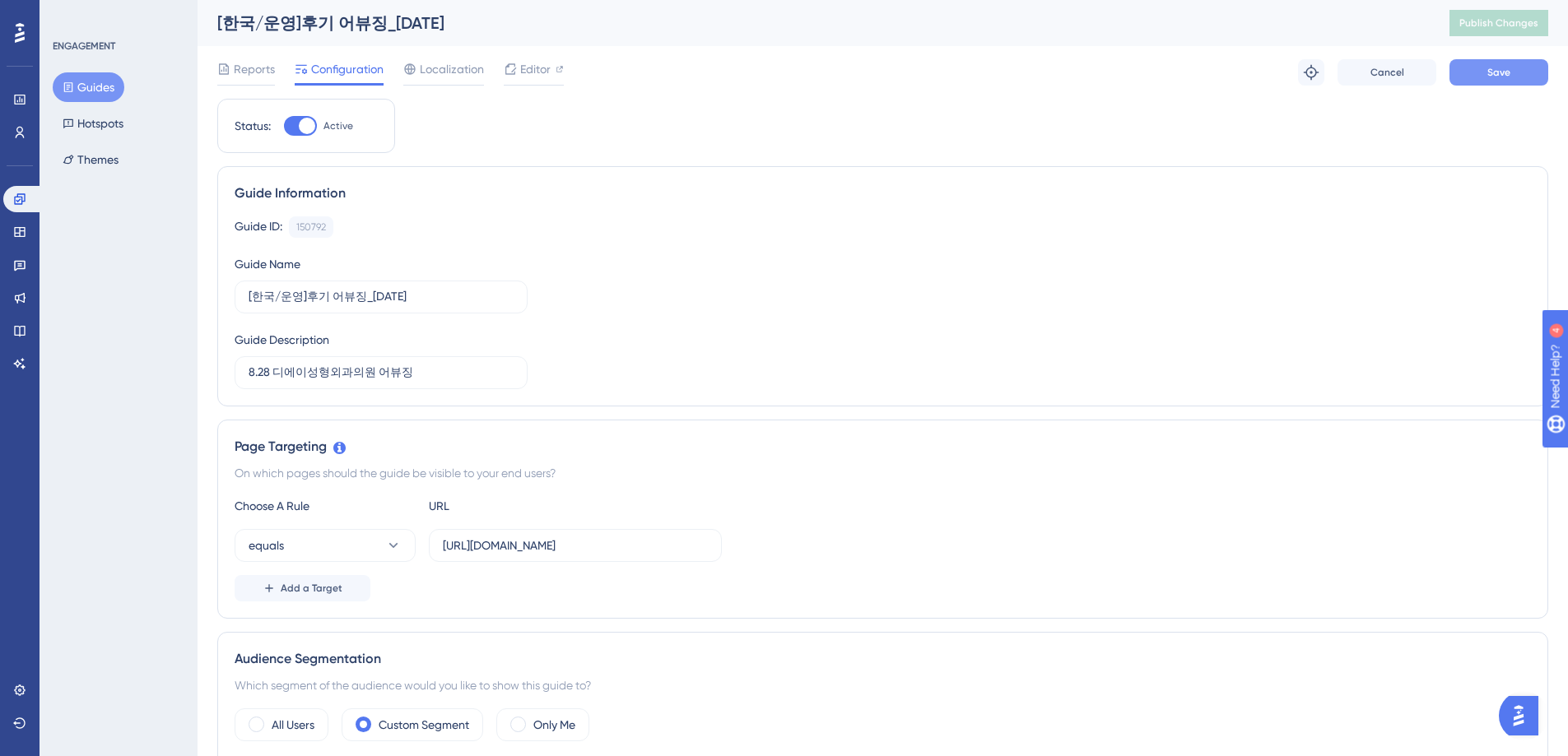
click at [1494, 67] on span "Save" at bounding box center [1498, 72] width 23 height 13
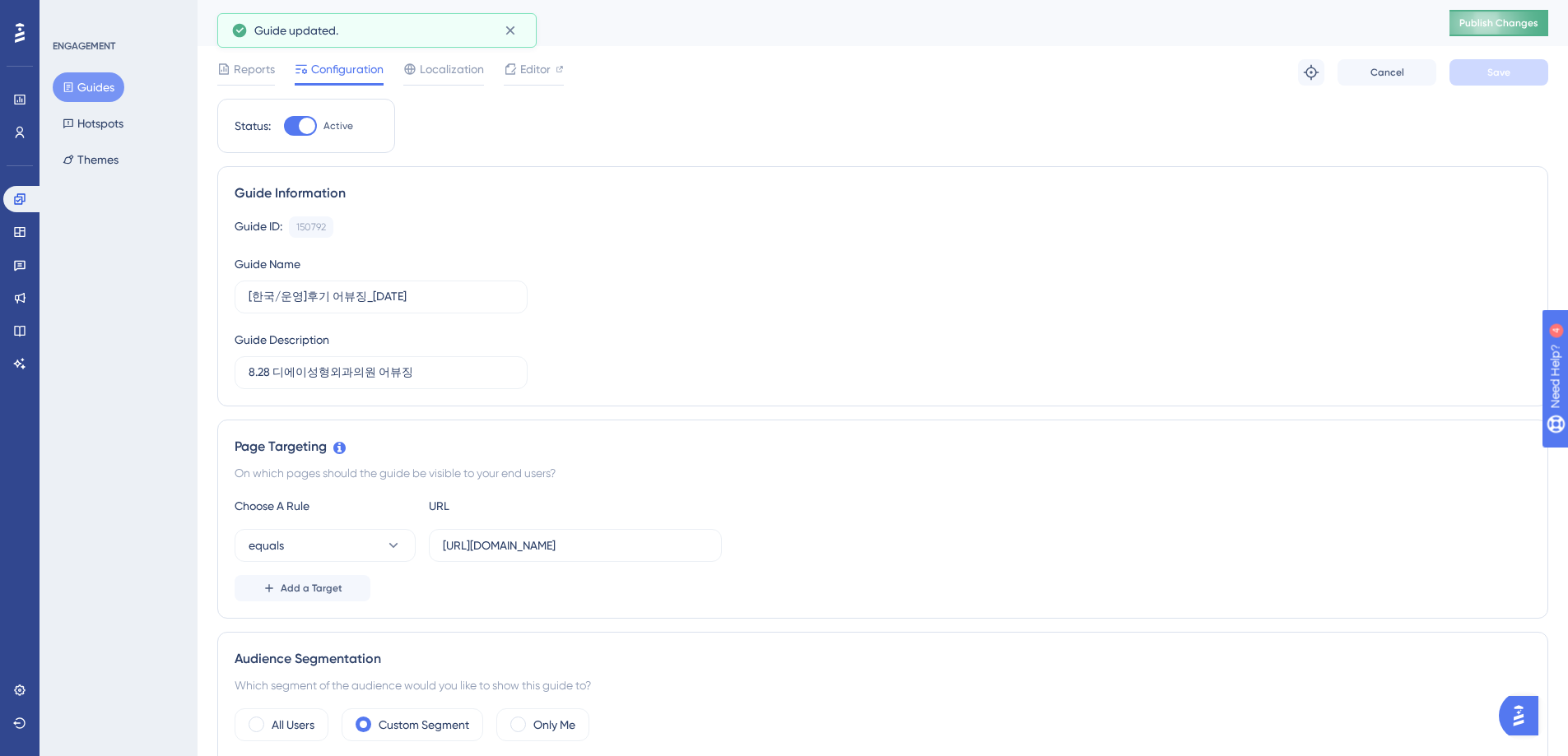
click at [1517, 23] on span "Publish Changes" at bounding box center [1498, 23] width 79 height 13
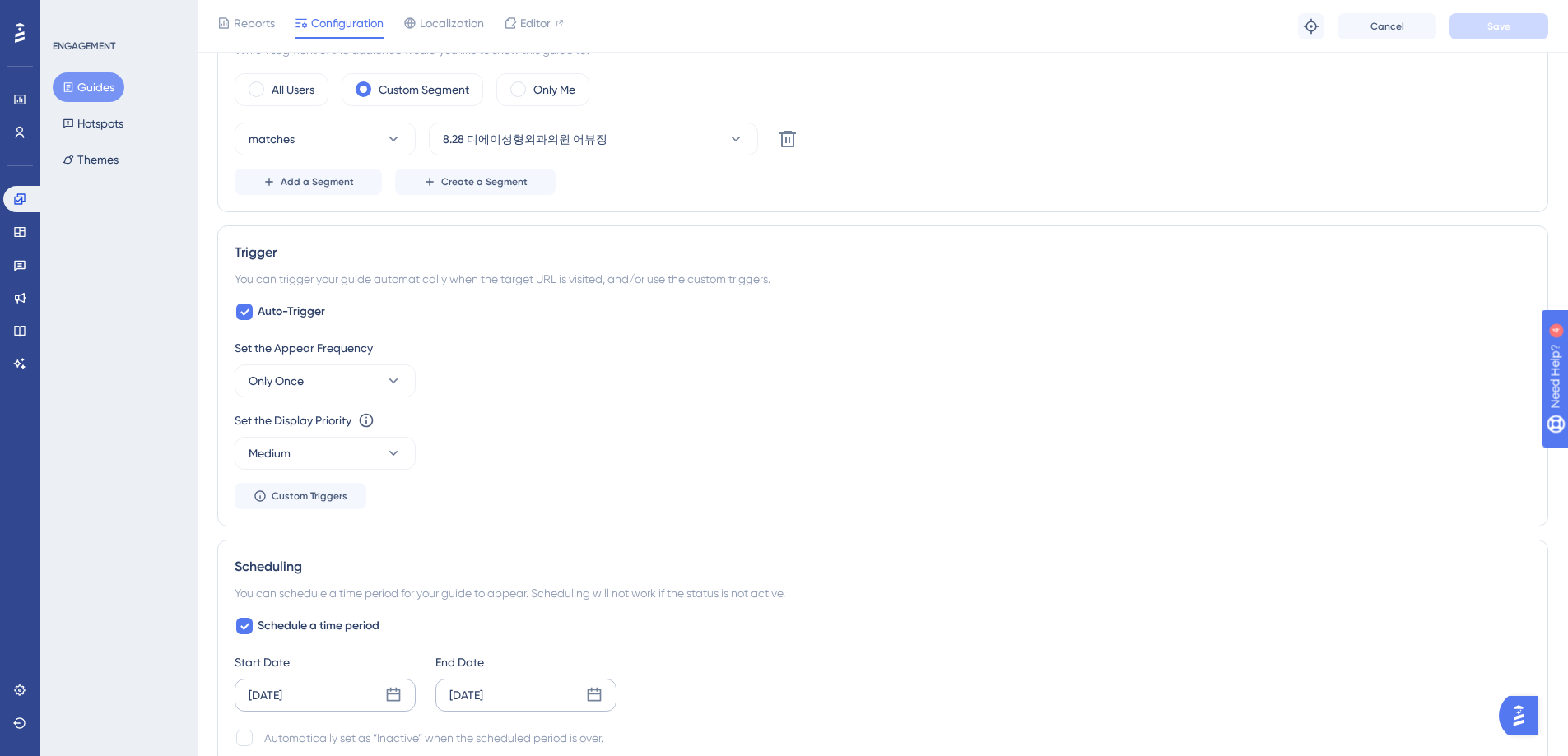
scroll to position [640, 0]
click at [392, 701] on icon at bounding box center [394, 698] width 17 height 17
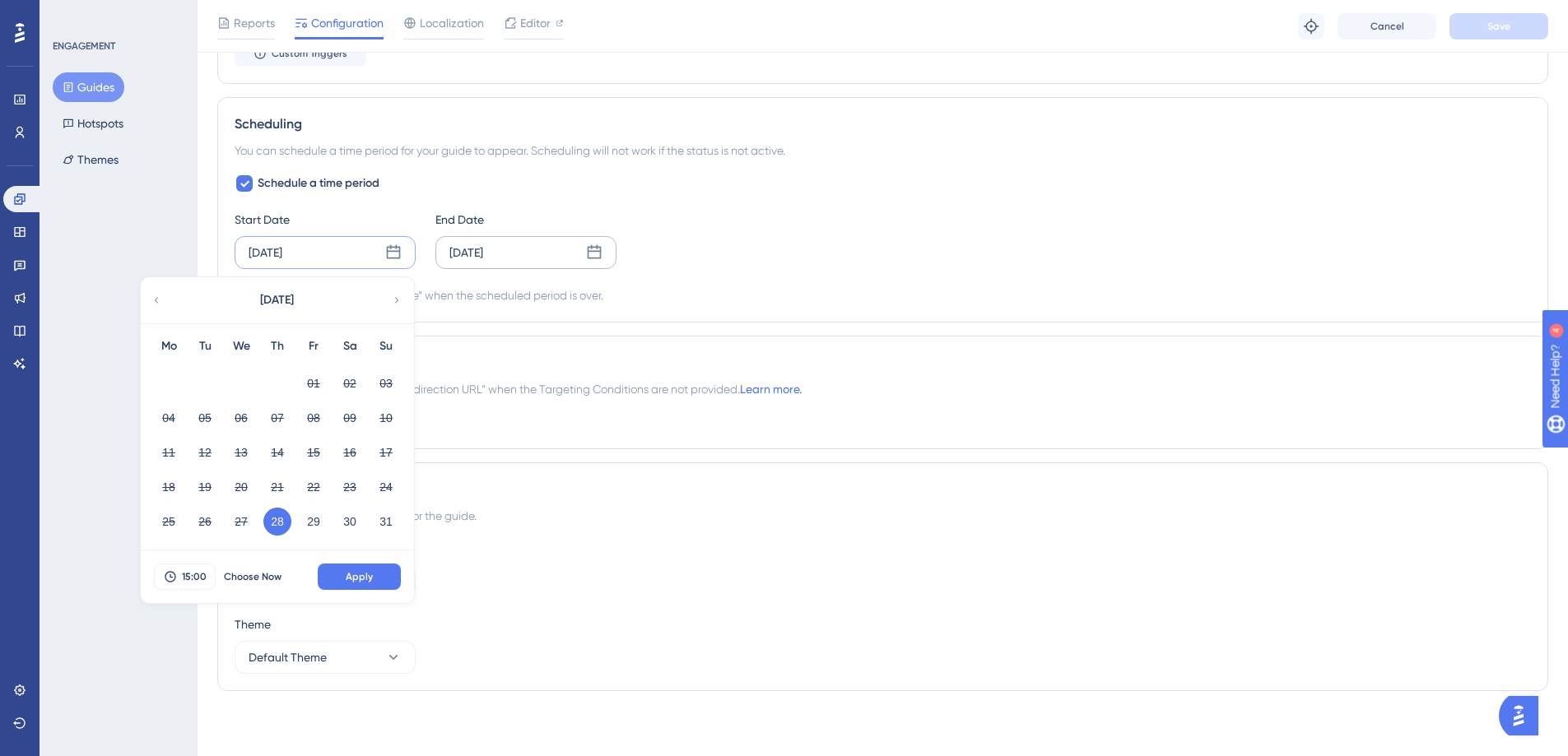
scroll to position [1085, 0]
click at [365, 578] on span "Apply" at bounding box center [359, 576] width 27 height 13
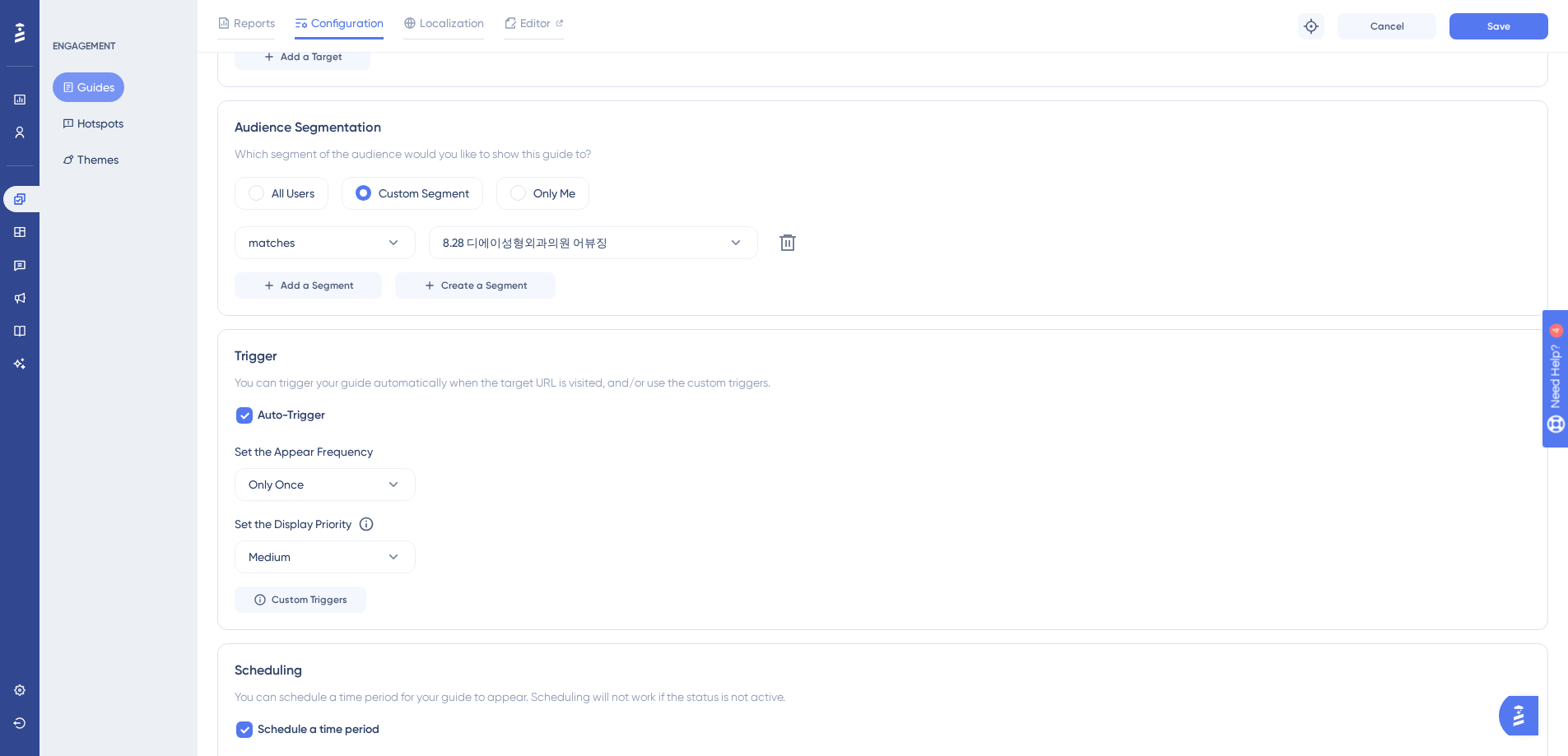
scroll to position [537, 0]
click at [1497, 30] on span "Save" at bounding box center [1498, 26] width 23 height 13
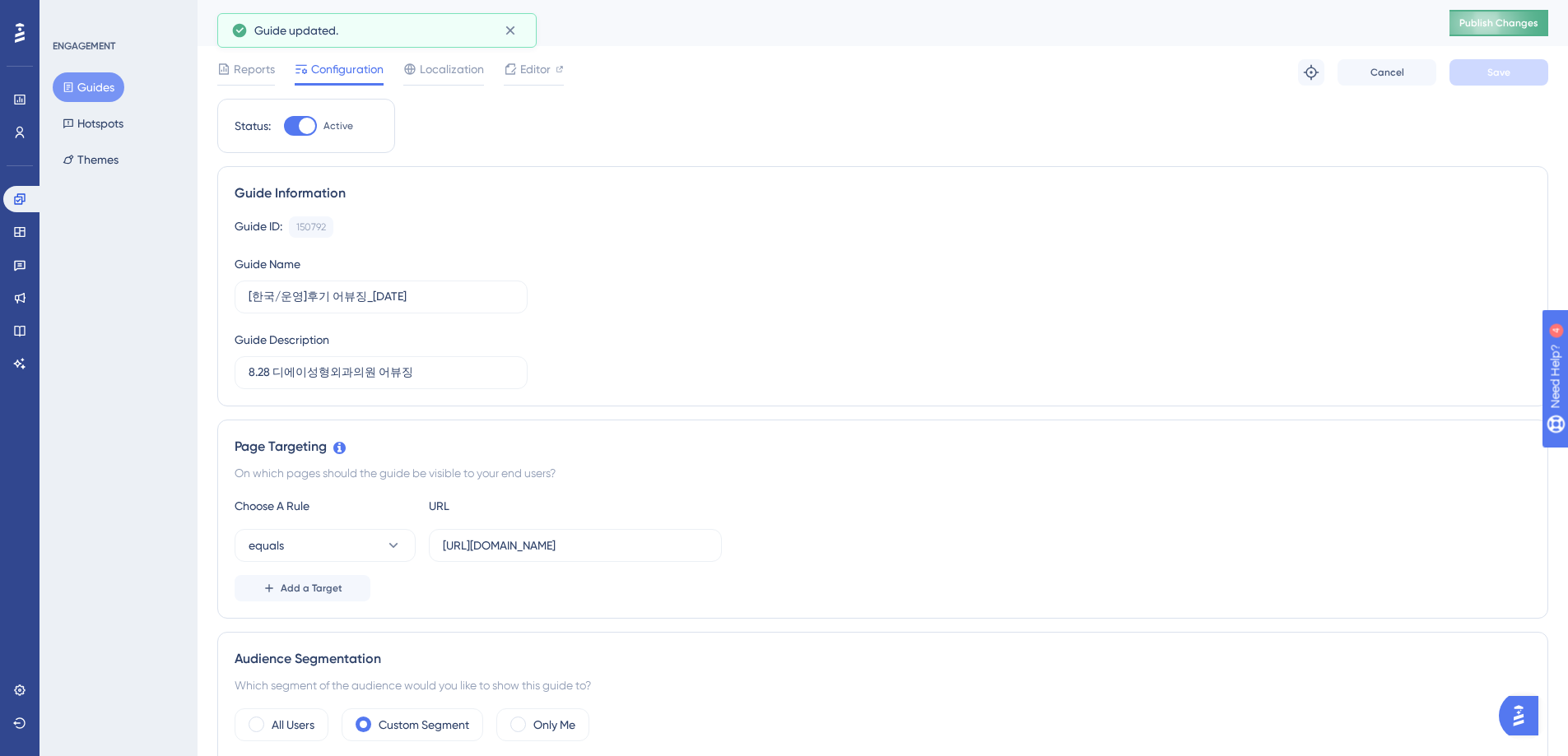
click at [1506, 23] on span "Publish Changes" at bounding box center [1498, 23] width 79 height 13
click at [536, 69] on span "Editor" at bounding box center [536, 69] width 30 height 20
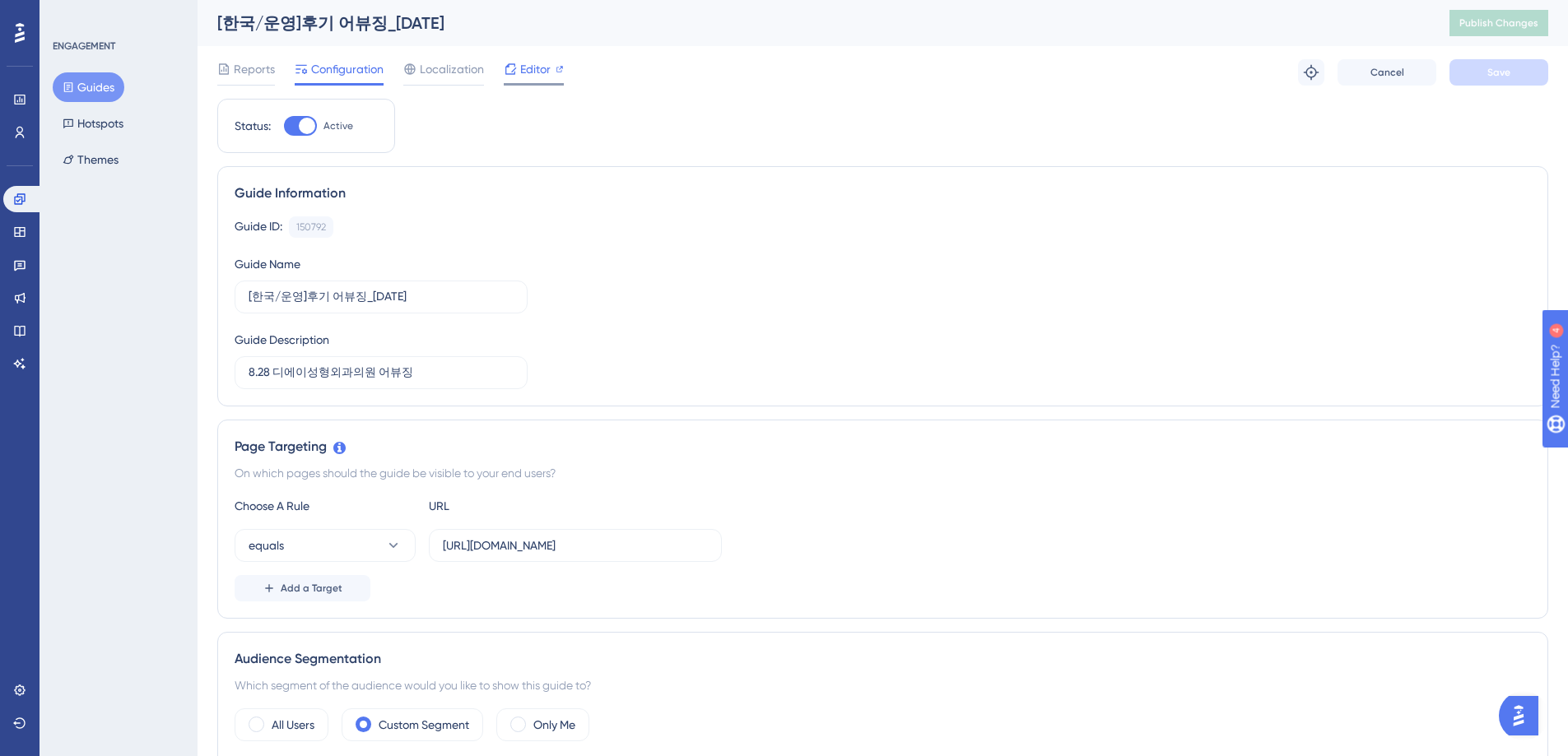
click at [528, 70] on span "Editor" at bounding box center [536, 69] width 30 height 20
